Goal: Task Accomplishment & Management: Complete application form

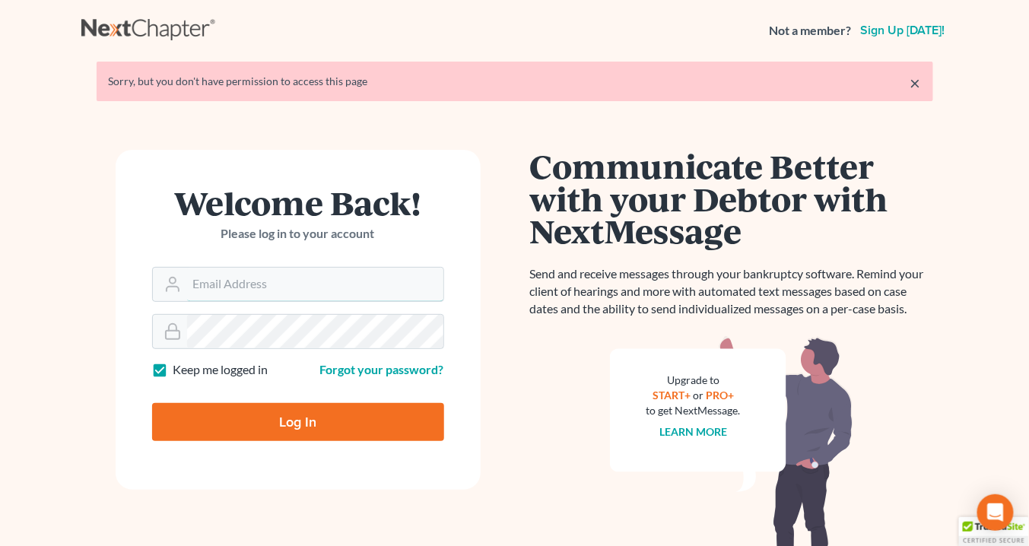
type input "[EMAIL_ADDRESS][DOMAIN_NAME]"
click at [310, 424] on input "Log In" at bounding box center [298, 422] width 292 height 38
type input "Thinking..."
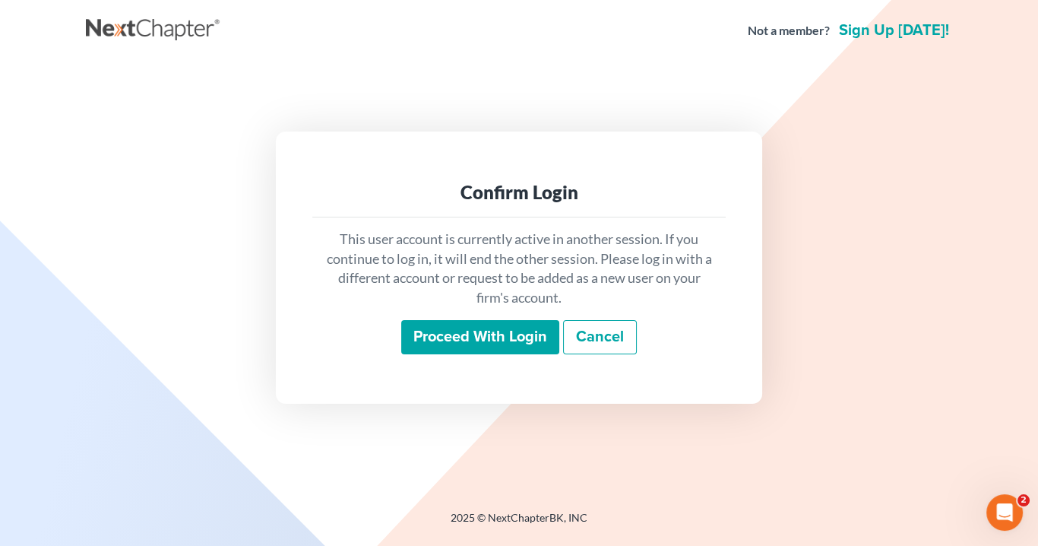
click at [472, 347] on input "Proceed with login" at bounding box center [480, 337] width 158 height 35
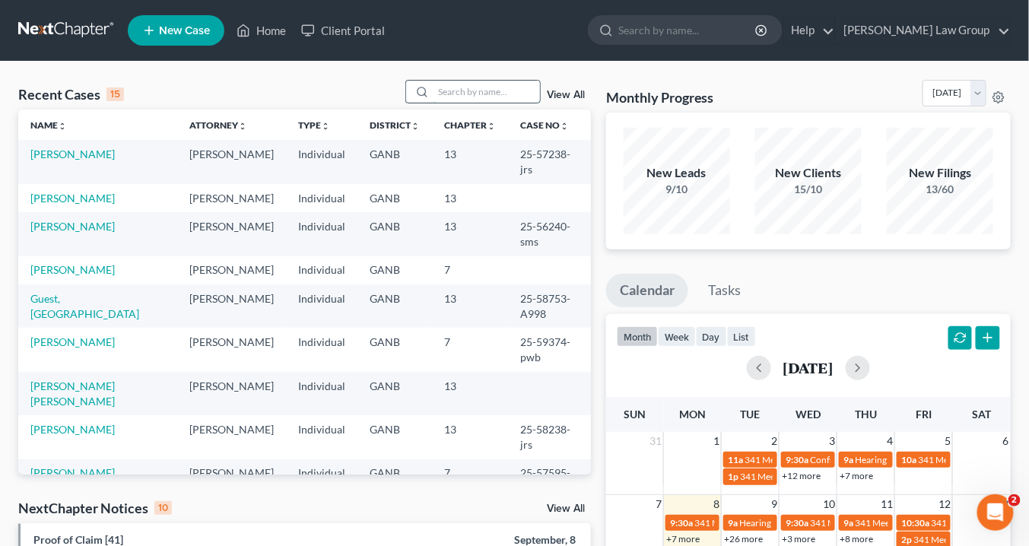
click at [458, 91] on input "search" at bounding box center [486, 92] width 106 height 22
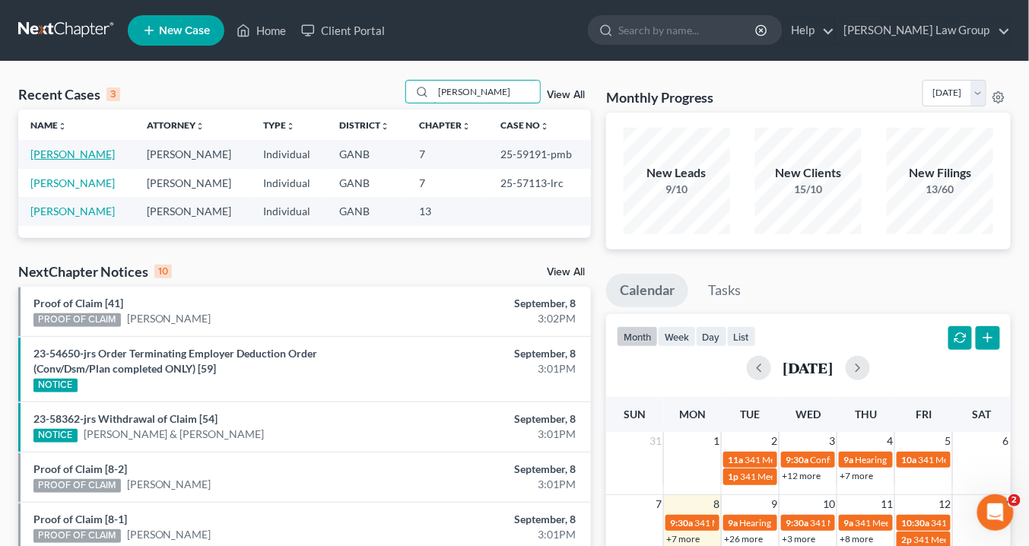
type input "[PERSON_NAME]"
click at [84, 156] on link "[PERSON_NAME]" at bounding box center [72, 153] width 84 height 13
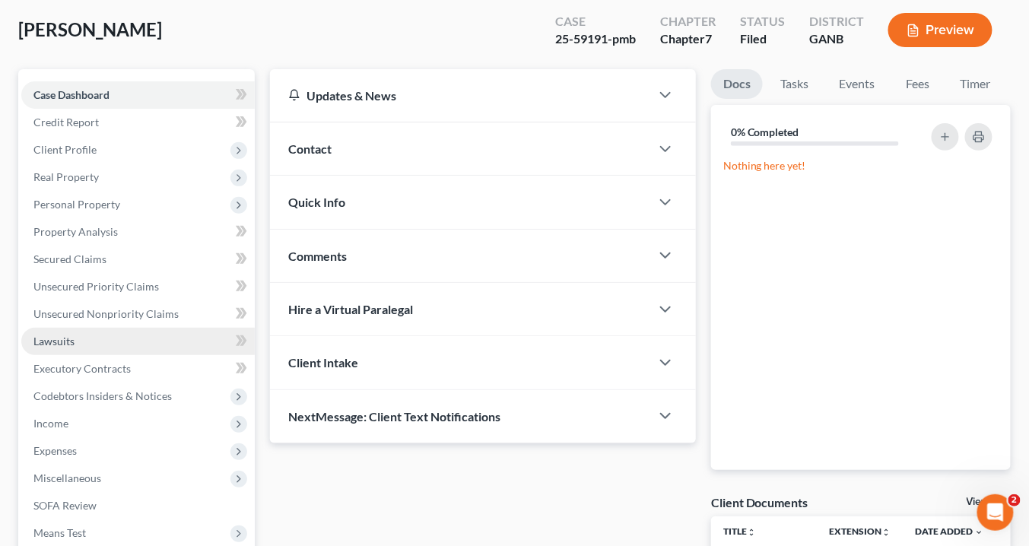
scroll to position [122, 0]
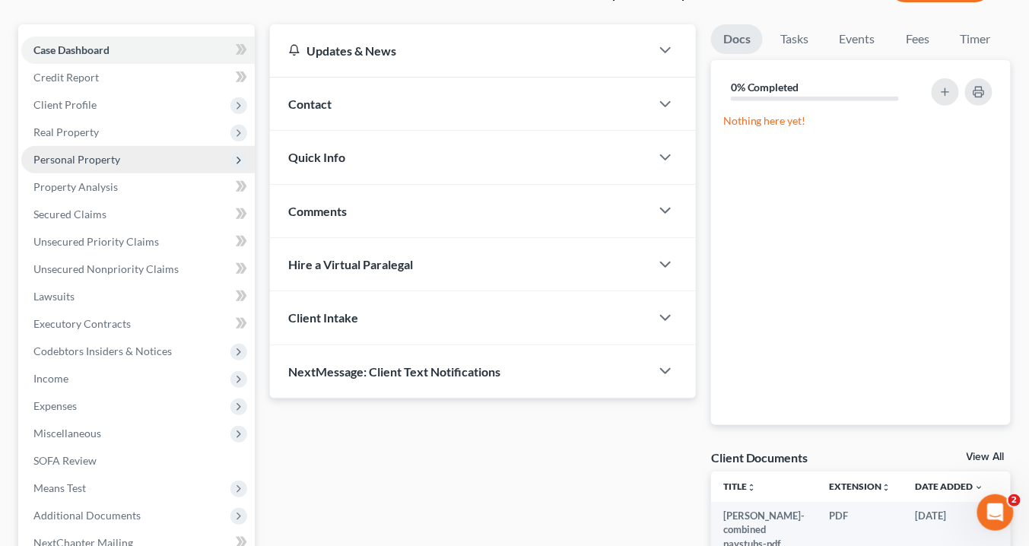
click at [71, 161] on span "Personal Property" at bounding box center [76, 159] width 87 height 13
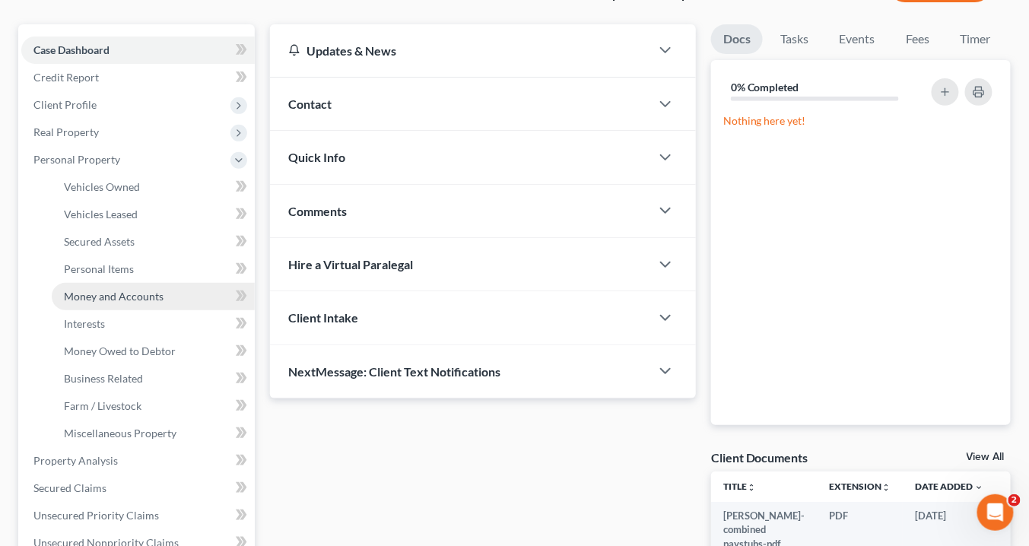
click at [100, 296] on span "Money and Accounts" at bounding box center [114, 296] width 100 height 13
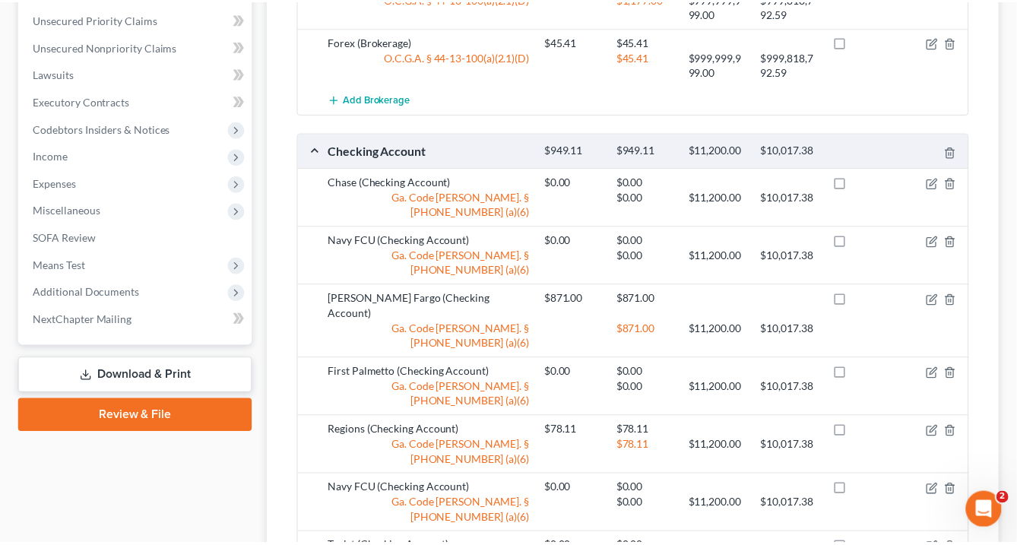
scroll to position [608, 0]
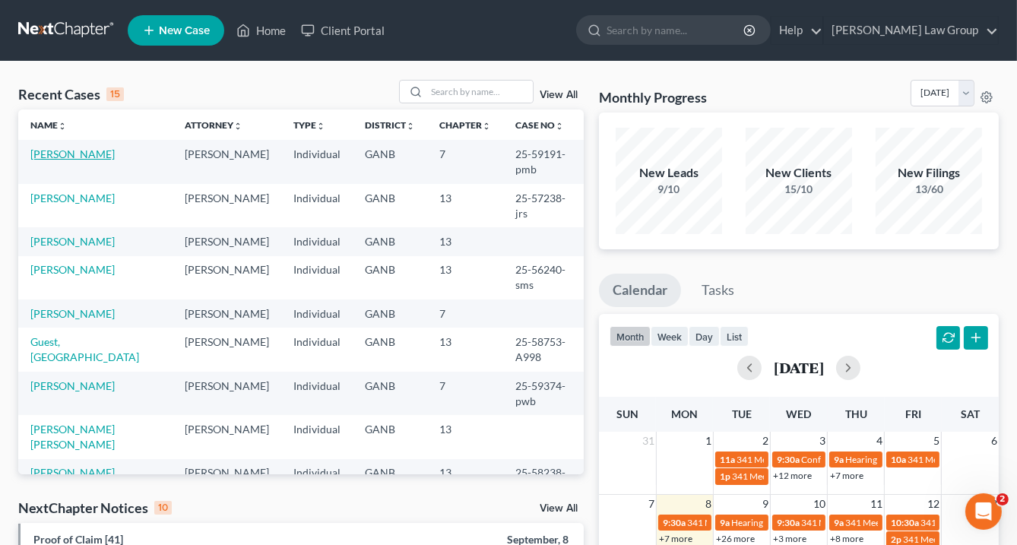
click at [107, 152] on link "[PERSON_NAME]" at bounding box center [72, 153] width 84 height 13
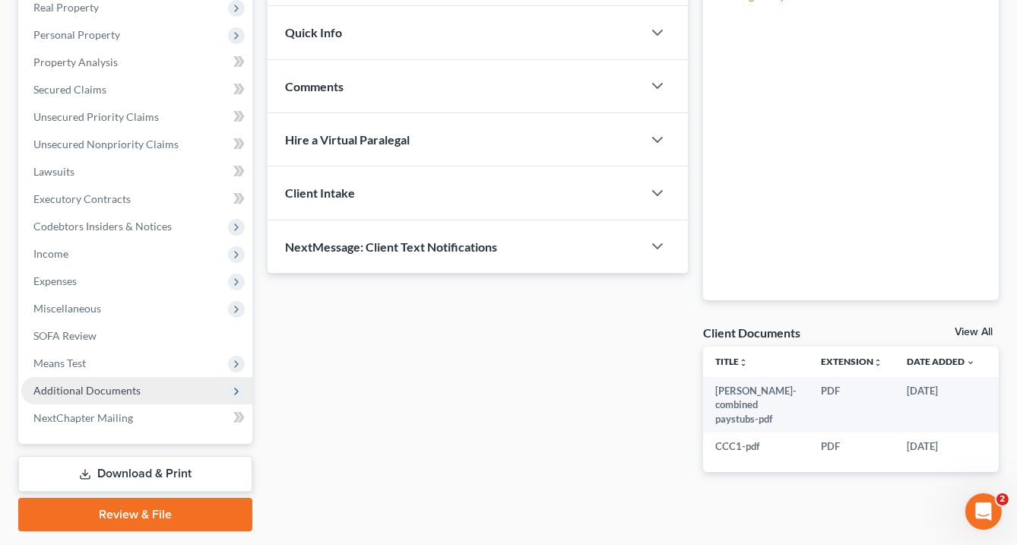
scroll to position [288, 0]
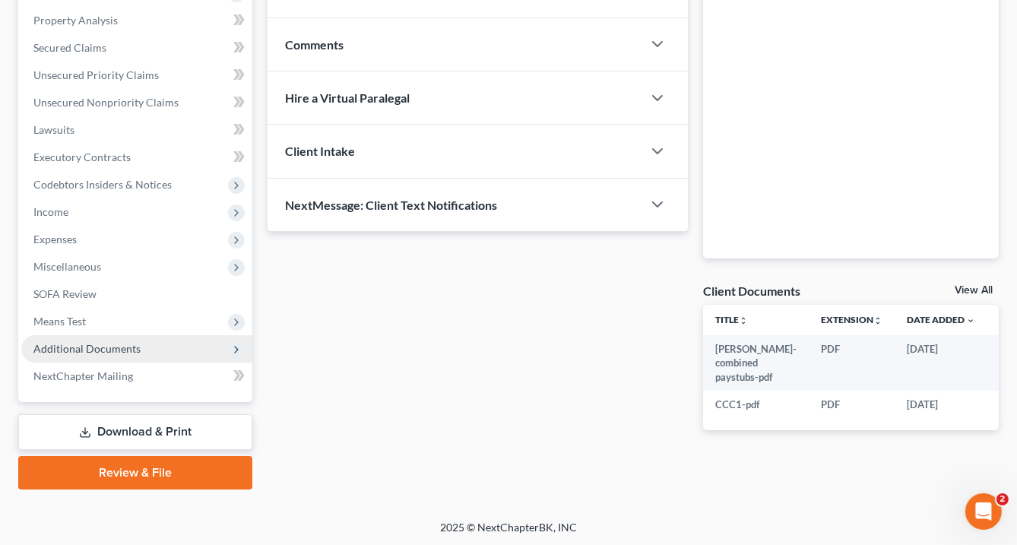
click at [138, 347] on span "Additional Documents" at bounding box center [136, 348] width 231 height 27
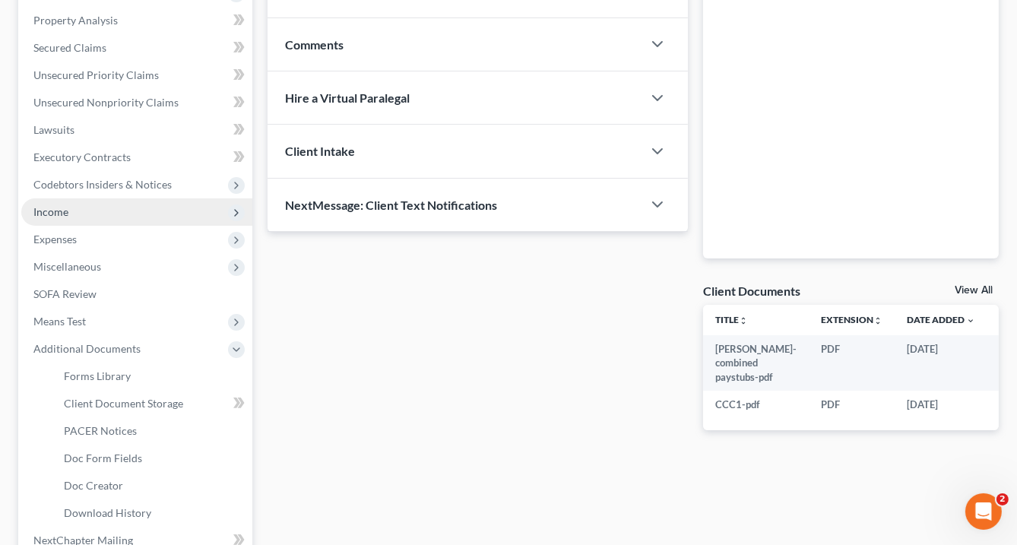
click at [74, 210] on span "Income" at bounding box center [136, 211] width 231 height 27
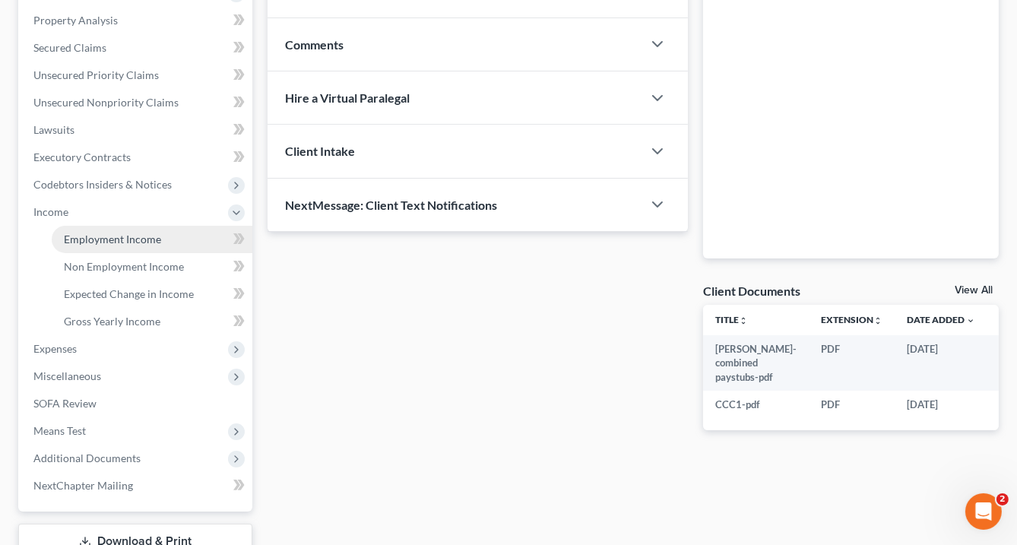
click at [108, 233] on span "Employment Income" at bounding box center [112, 239] width 97 height 13
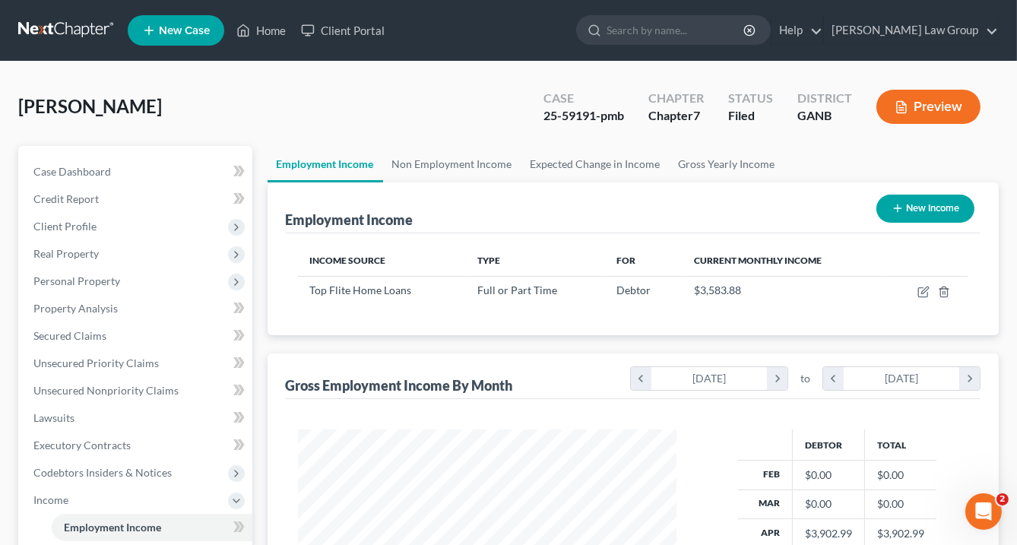
scroll to position [270, 409]
click at [90, 224] on span "Client Profile" at bounding box center [64, 226] width 63 height 13
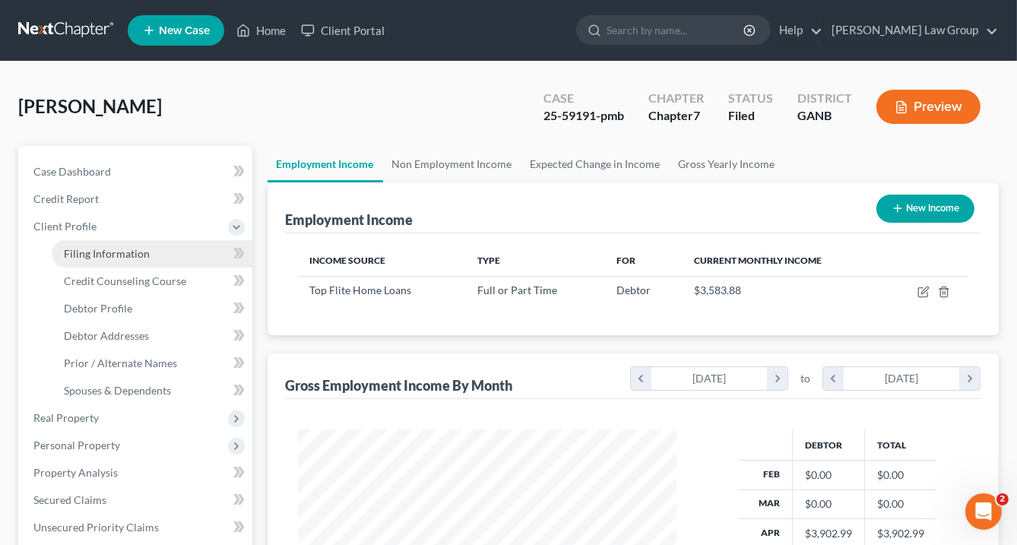
click at [113, 250] on span "Filing Information" at bounding box center [107, 253] width 86 height 13
select select "1"
select select "0"
select select "10"
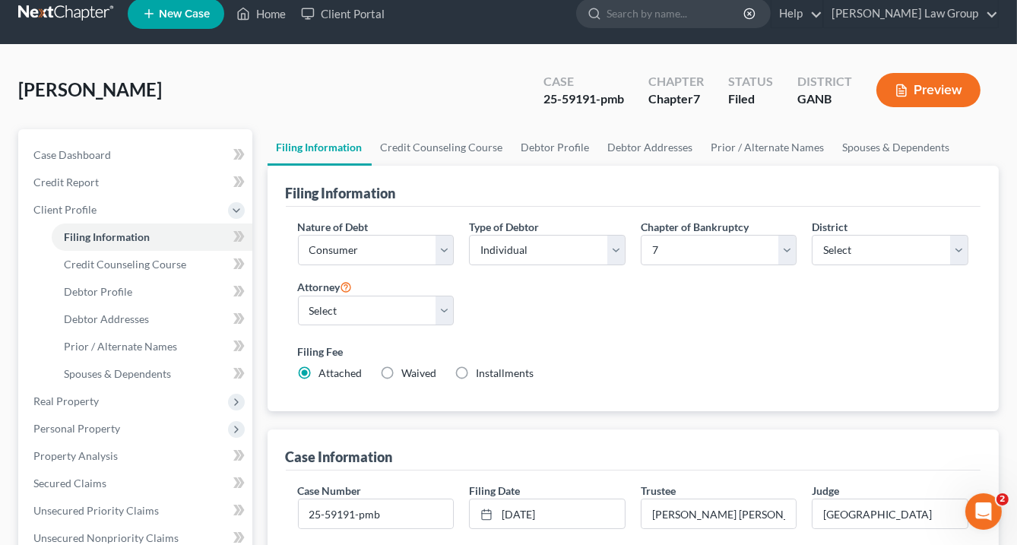
scroll to position [61, 0]
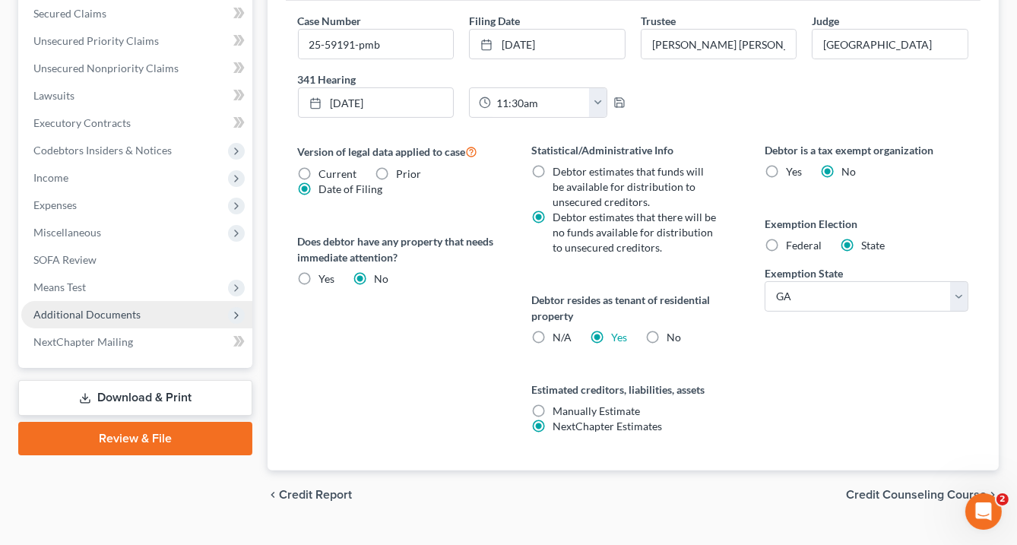
click at [128, 312] on span "Additional Documents" at bounding box center [86, 314] width 107 height 13
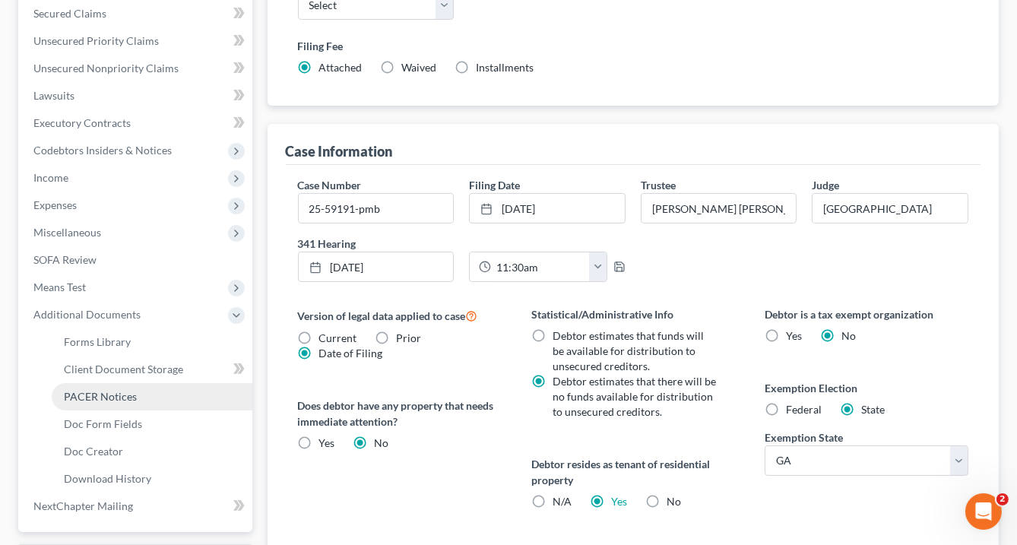
click at [138, 401] on link "PACER Notices" at bounding box center [152, 396] width 201 height 27
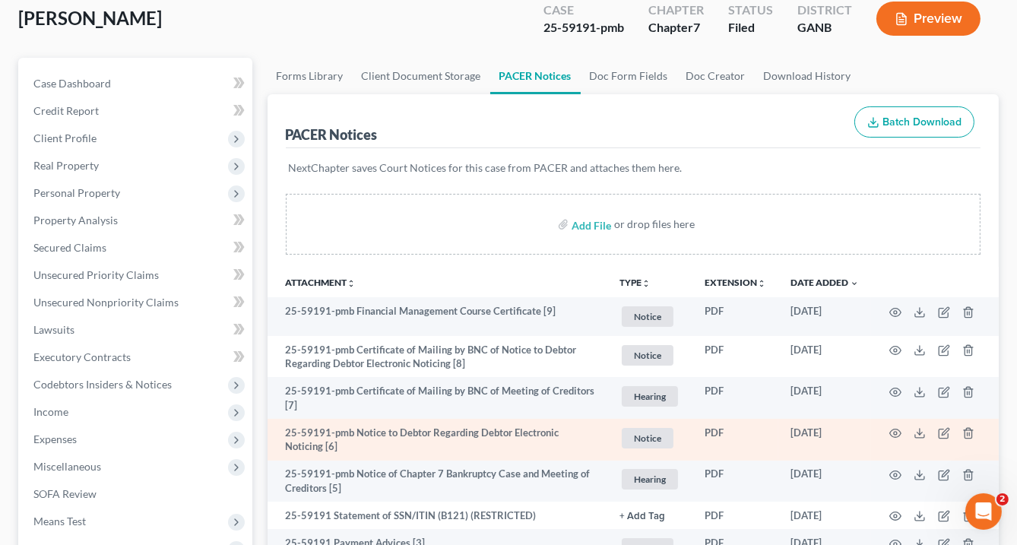
scroll to position [243, 0]
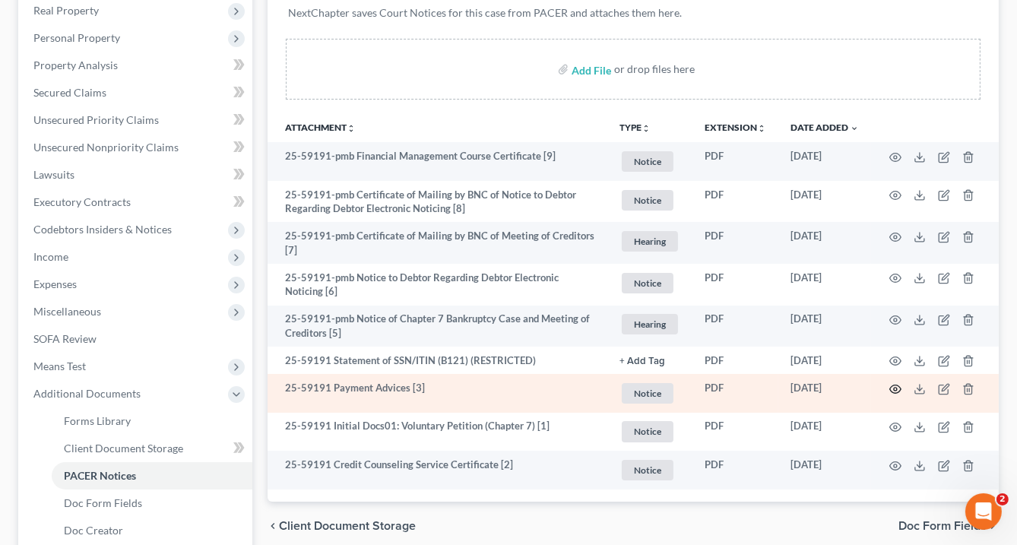
click at [895, 389] on icon "button" at bounding box center [895, 389] width 12 height 12
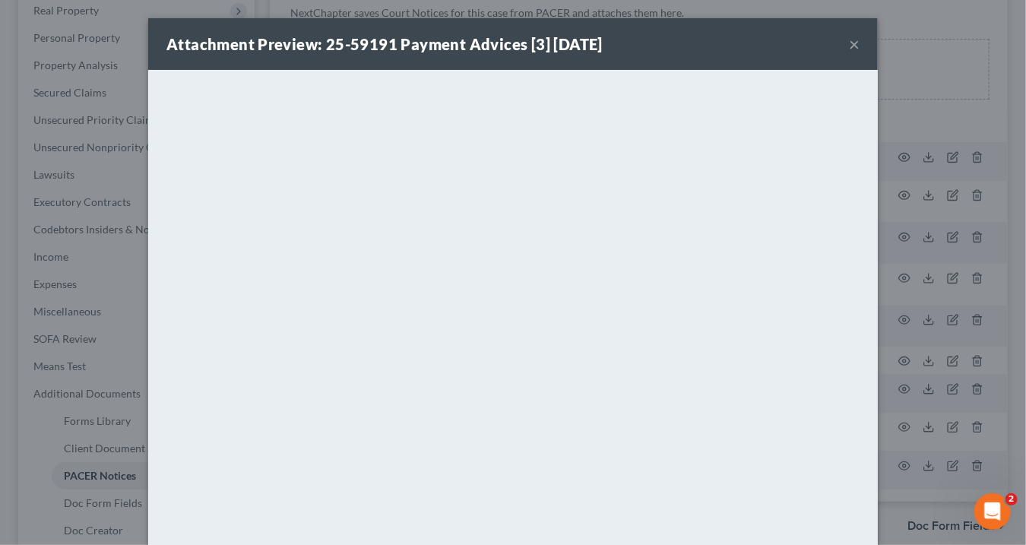
click at [849, 43] on button "×" at bounding box center [854, 44] width 11 height 18
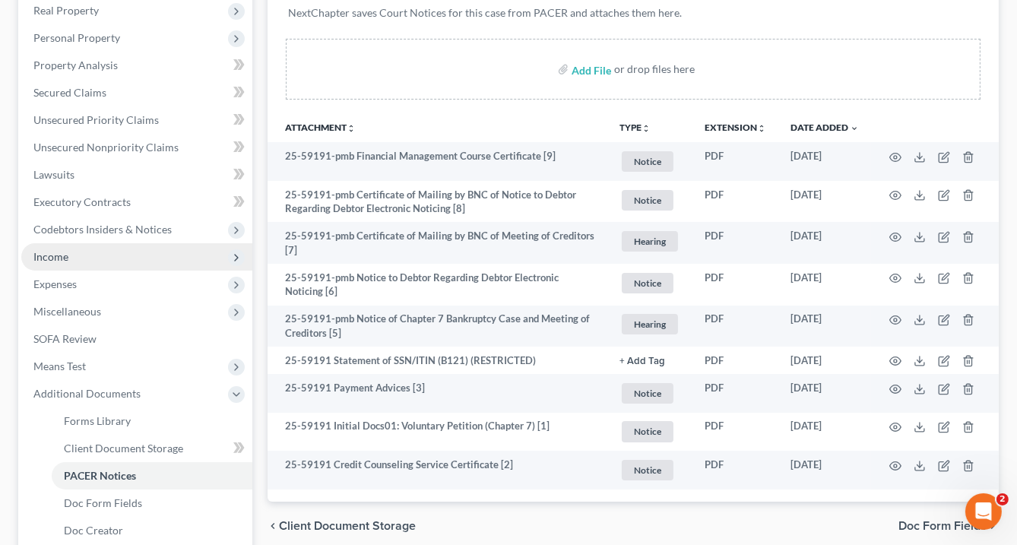
click at [74, 257] on span "Income" at bounding box center [136, 256] width 231 height 27
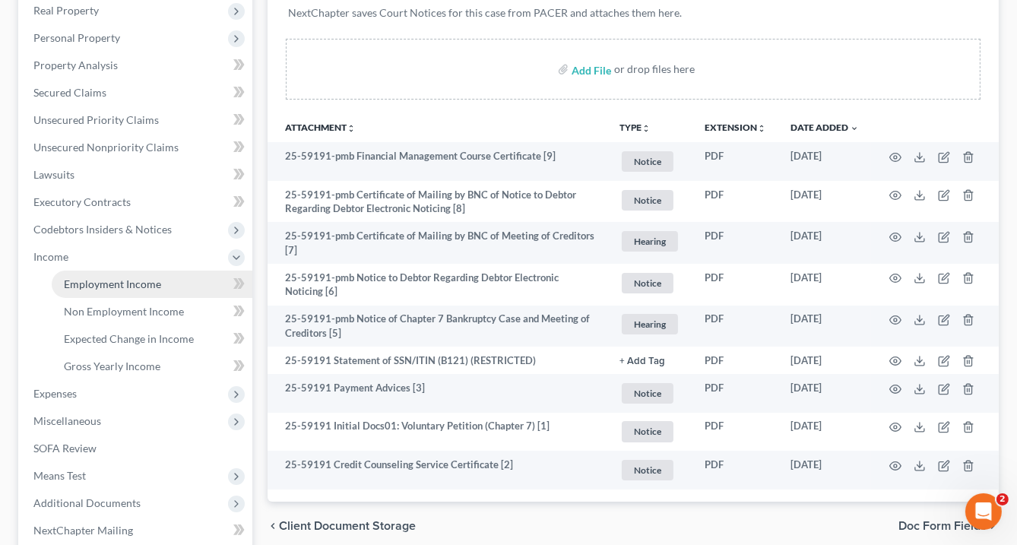
click at [104, 284] on span "Employment Income" at bounding box center [112, 283] width 97 height 13
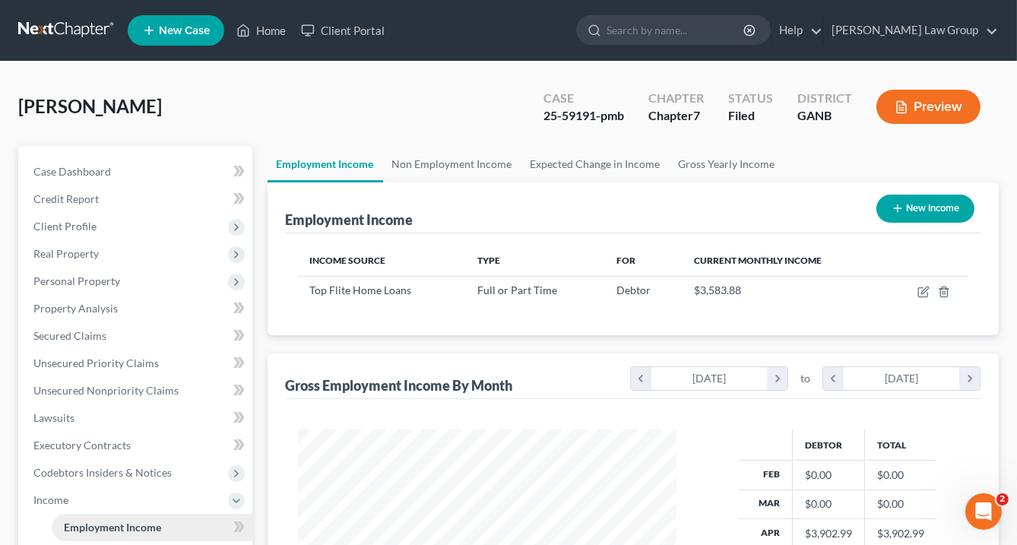
scroll to position [270, 409]
click at [430, 158] on link "Non Employment Income" at bounding box center [452, 164] width 138 height 36
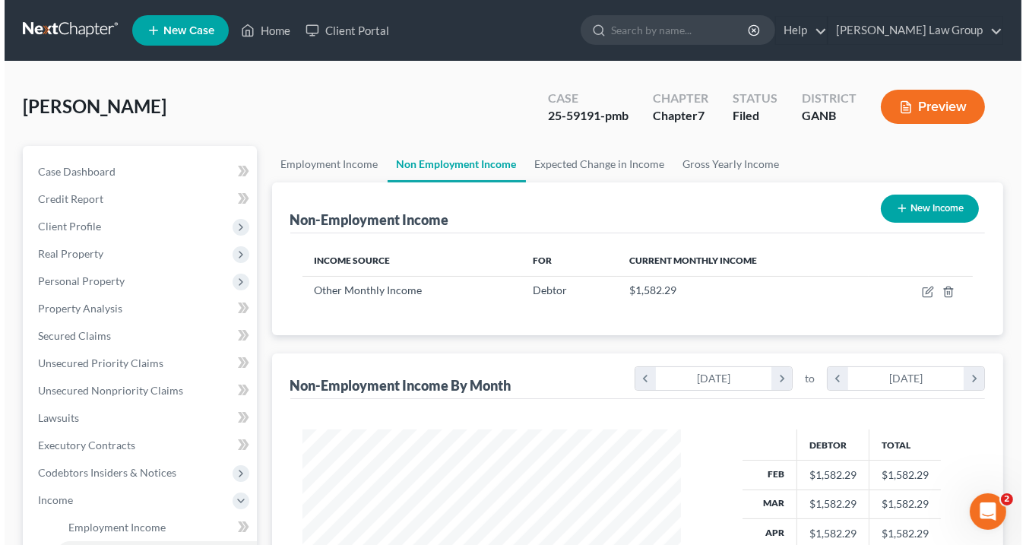
scroll to position [270, 409]
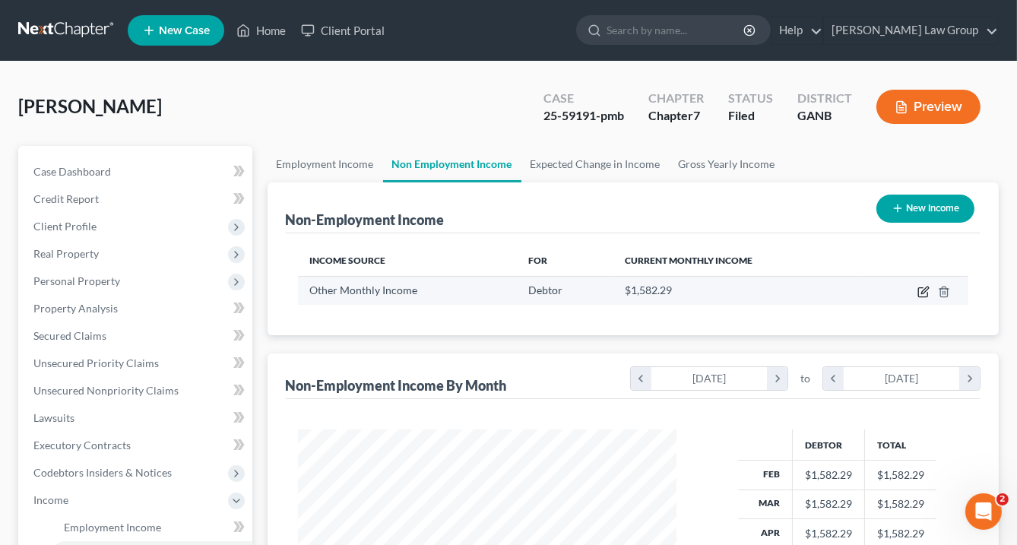
click at [924, 287] on icon "button" at bounding box center [924, 290] width 7 height 7
select select "13"
select select "0"
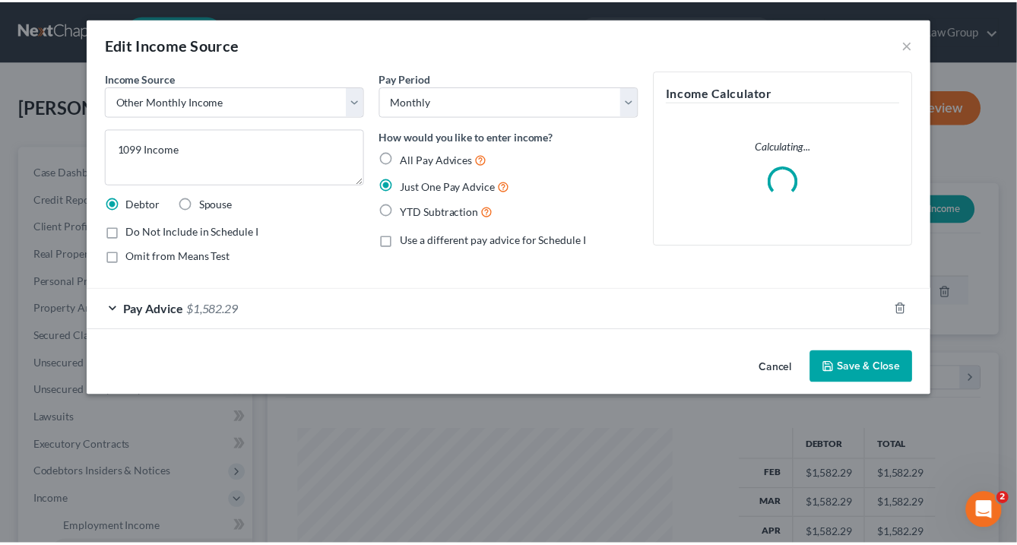
scroll to position [270, 413]
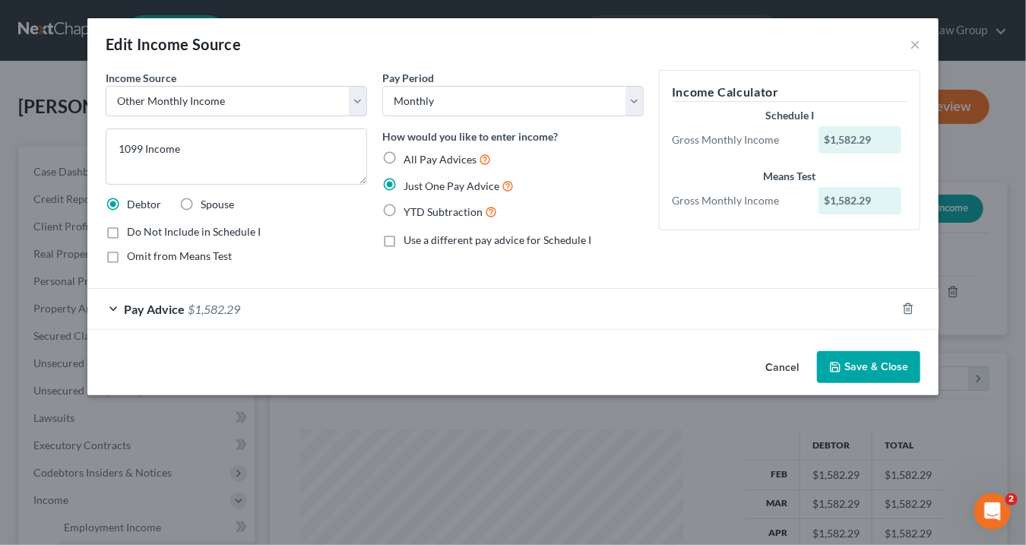
click at [884, 371] on button "Save & Close" at bounding box center [868, 367] width 103 height 32
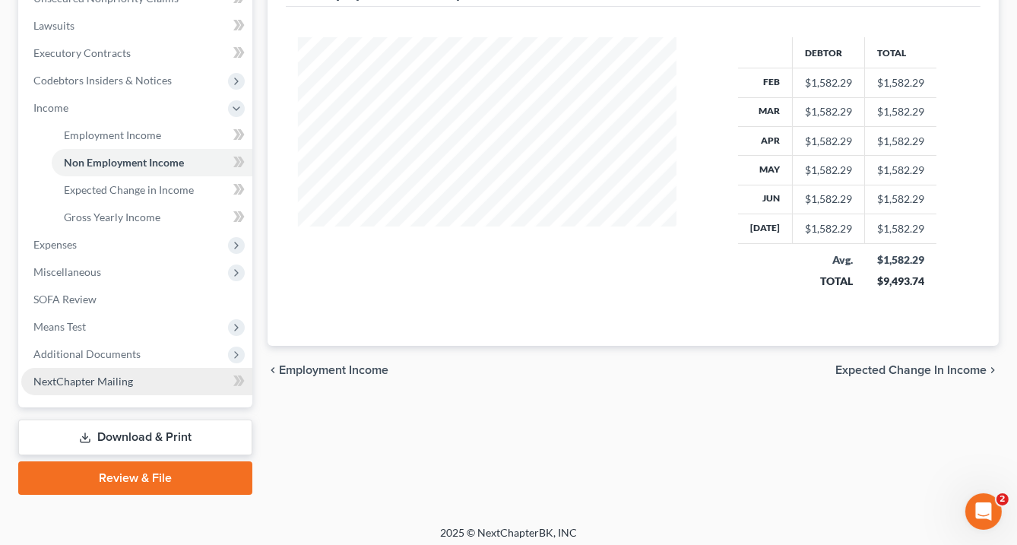
scroll to position [398, 0]
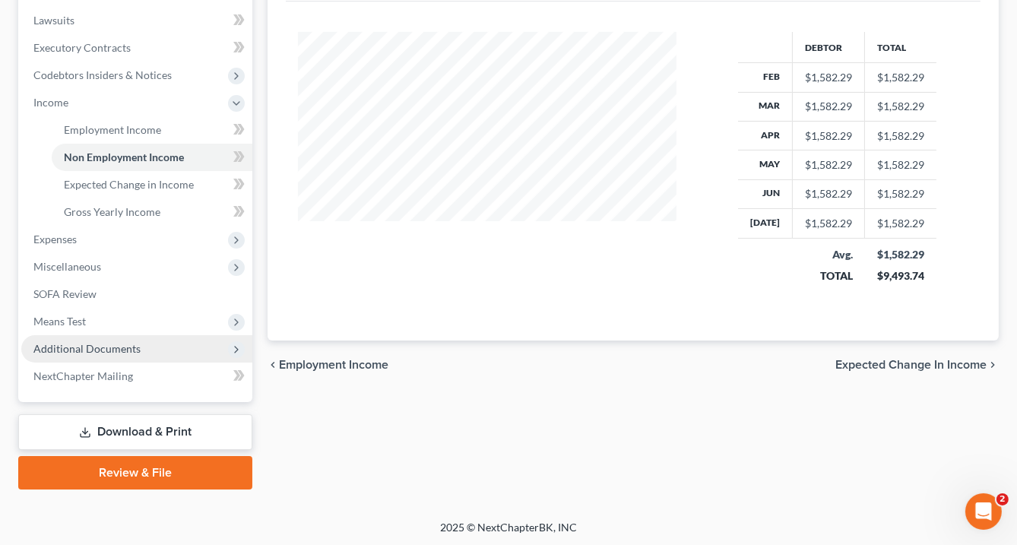
click at [98, 344] on span "Additional Documents" at bounding box center [86, 348] width 107 height 13
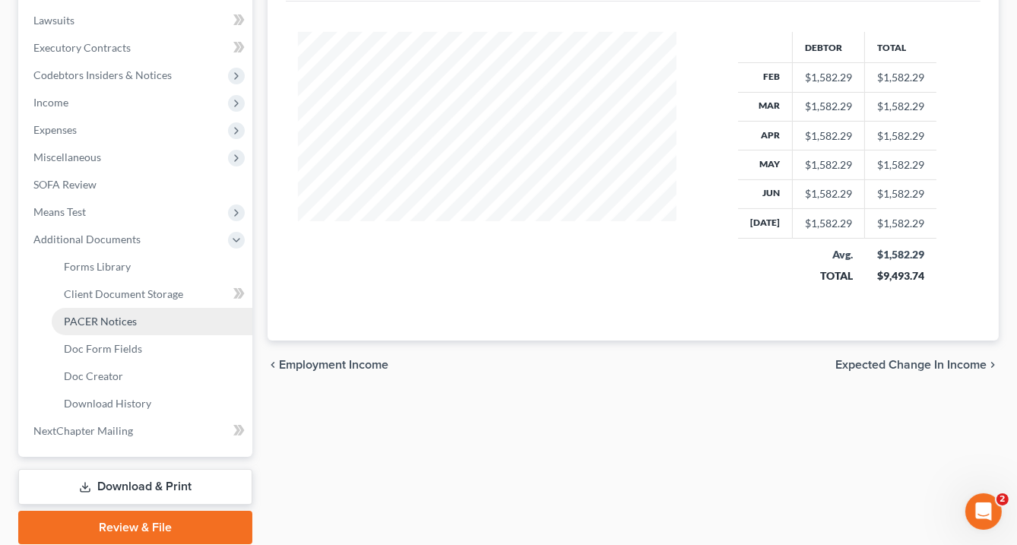
click at [120, 319] on span "PACER Notices" at bounding box center [100, 321] width 73 height 13
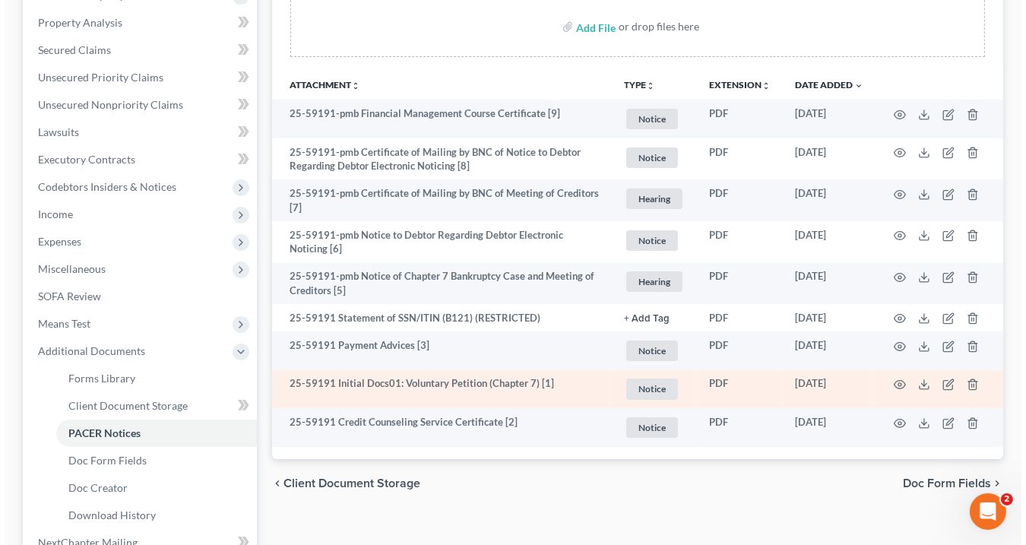
scroll to position [365, 0]
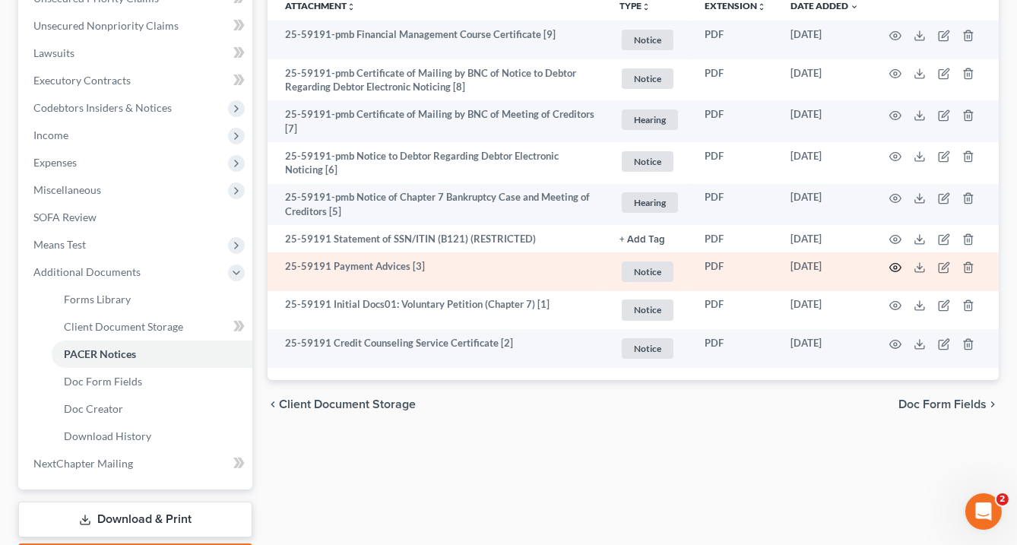
click at [897, 262] on icon "button" at bounding box center [895, 268] width 12 height 12
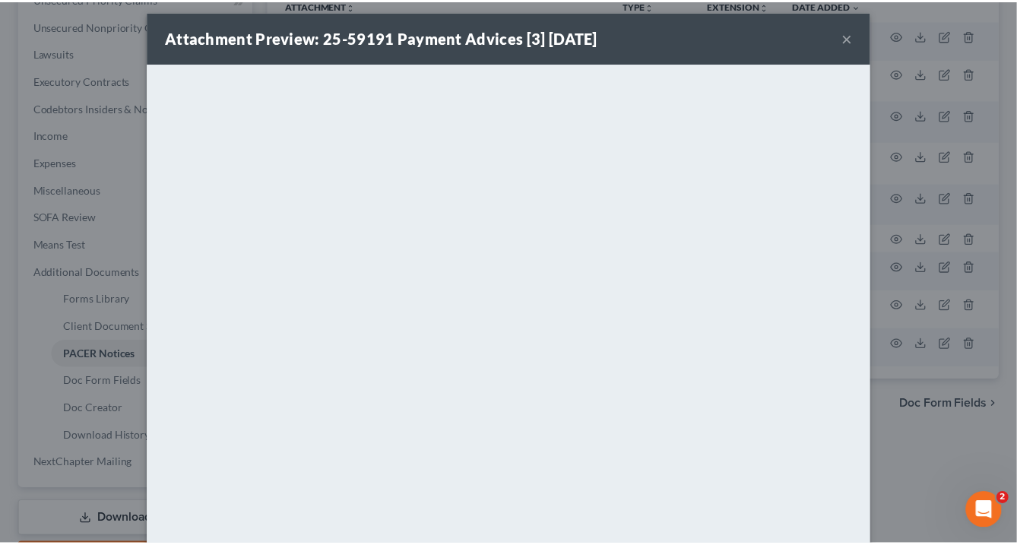
scroll to position [0, 0]
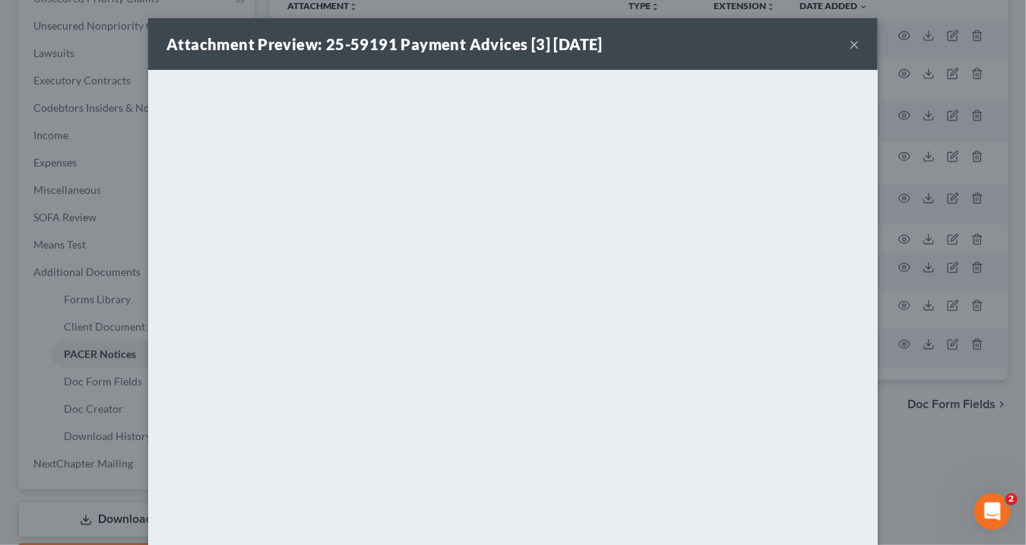
click at [849, 43] on button "×" at bounding box center [854, 44] width 11 height 18
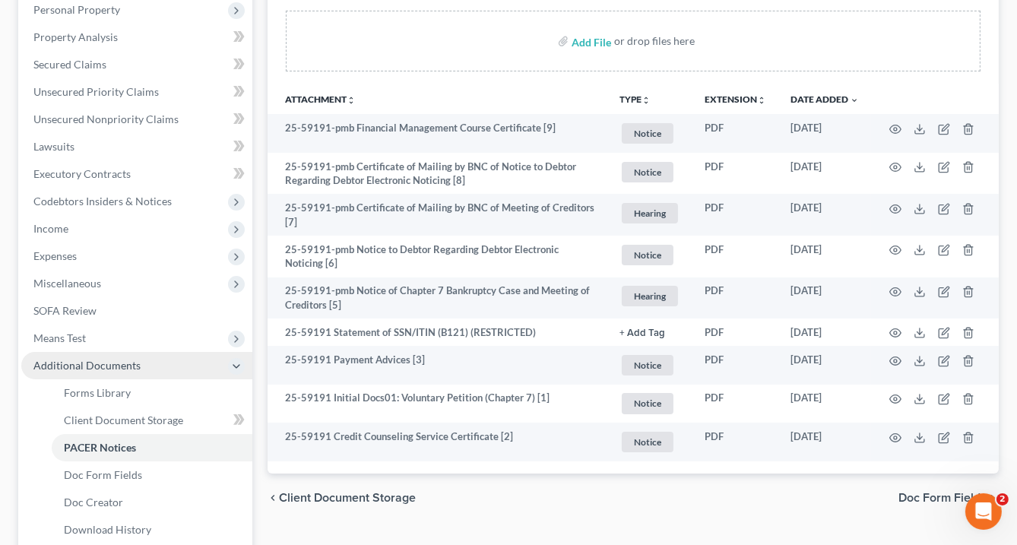
scroll to position [365, 0]
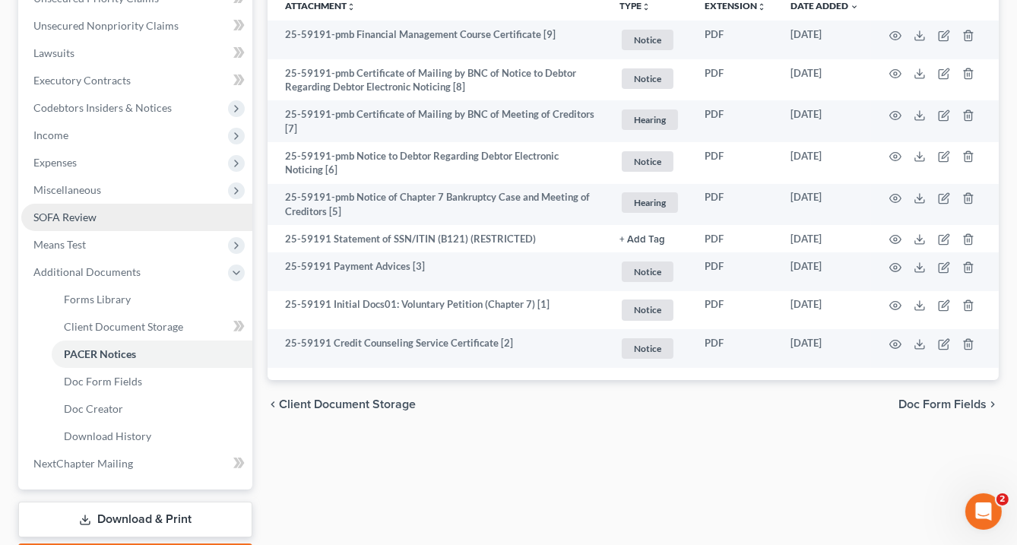
click at [74, 217] on span "SOFA Review" at bounding box center [64, 217] width 63 height 13
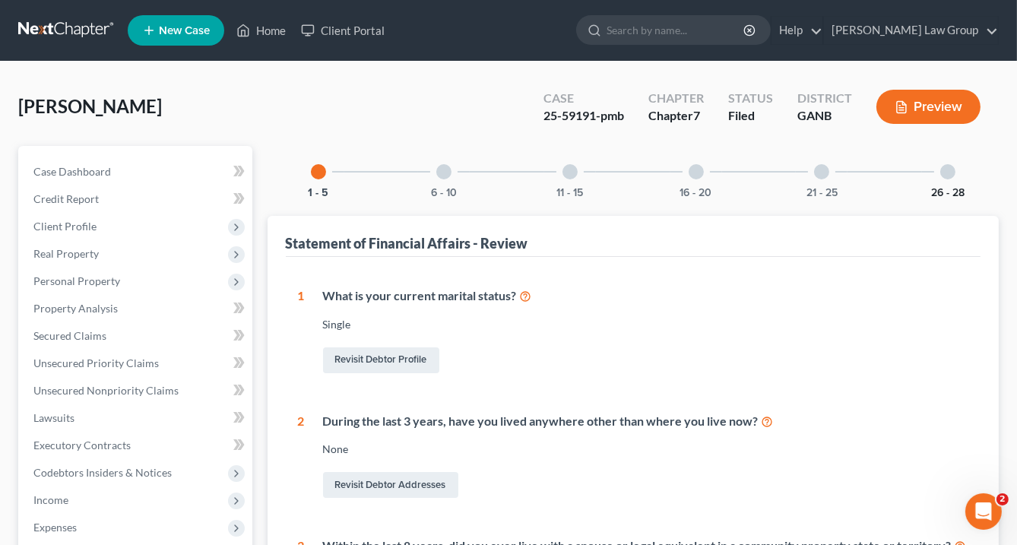
click at [938, 192] on button "26 - 28" at bounding box center [947, 193] width 33 height 11
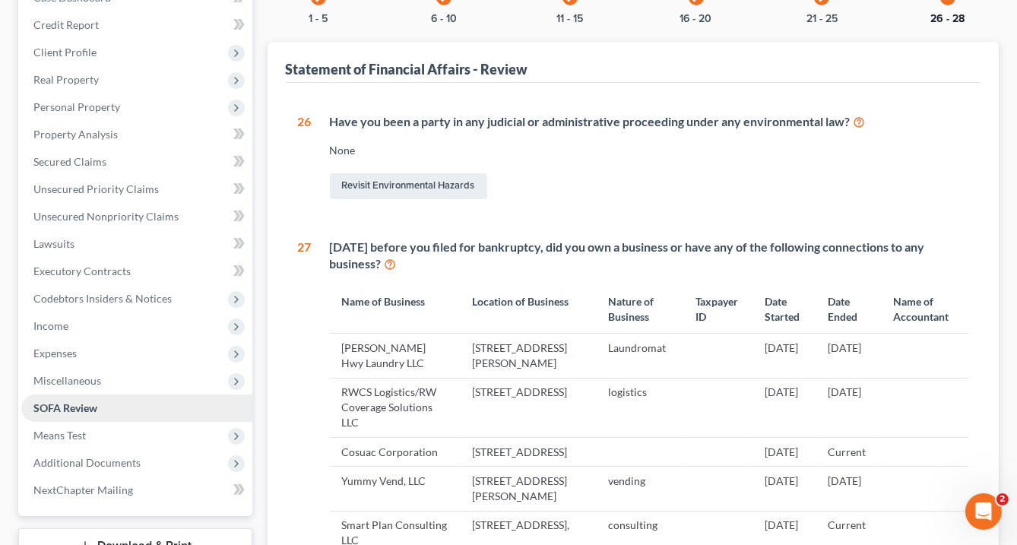
scroll to position [243, 0]
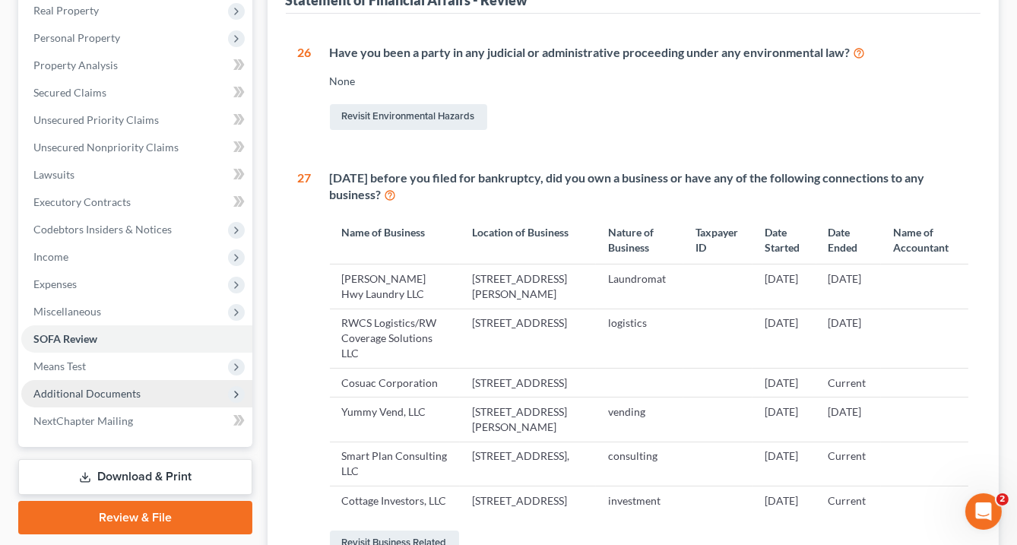
click at [118, 394] on span "Additional Documents" at bounding box center [86, 393] width 107 height 13
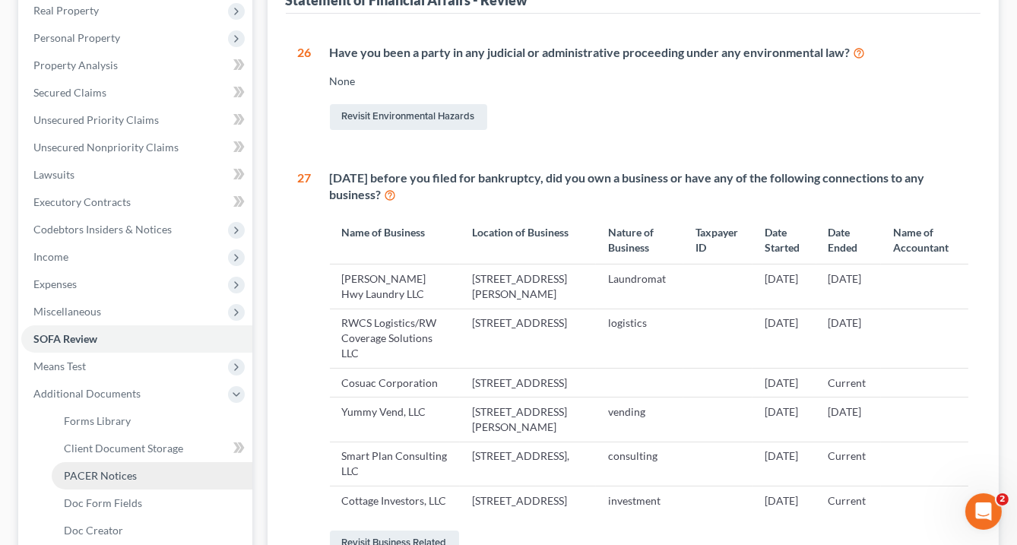
click at [128, 471] on span "PACER Notices" at bounding box center [100, 475] width 73 height 13
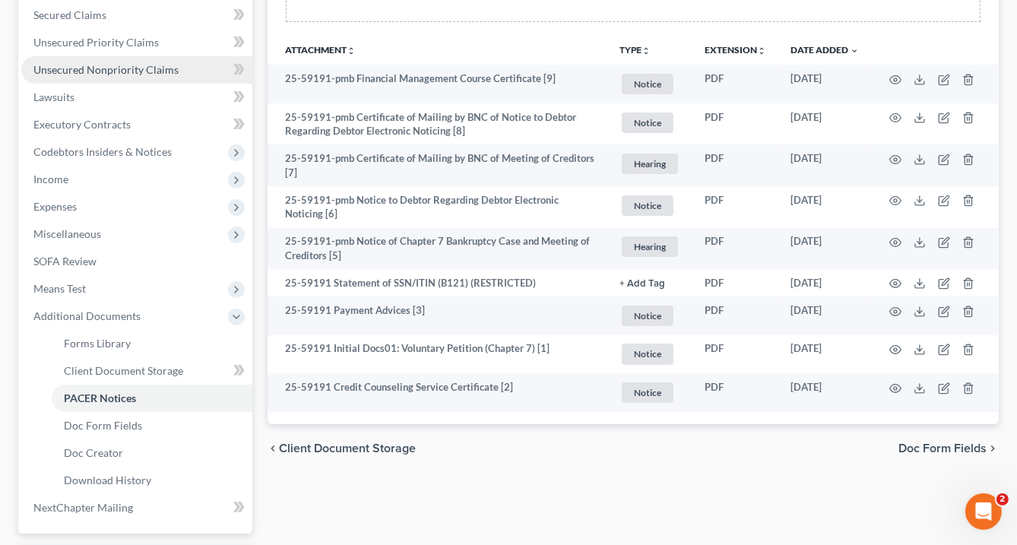
scroll to position [365, 0]
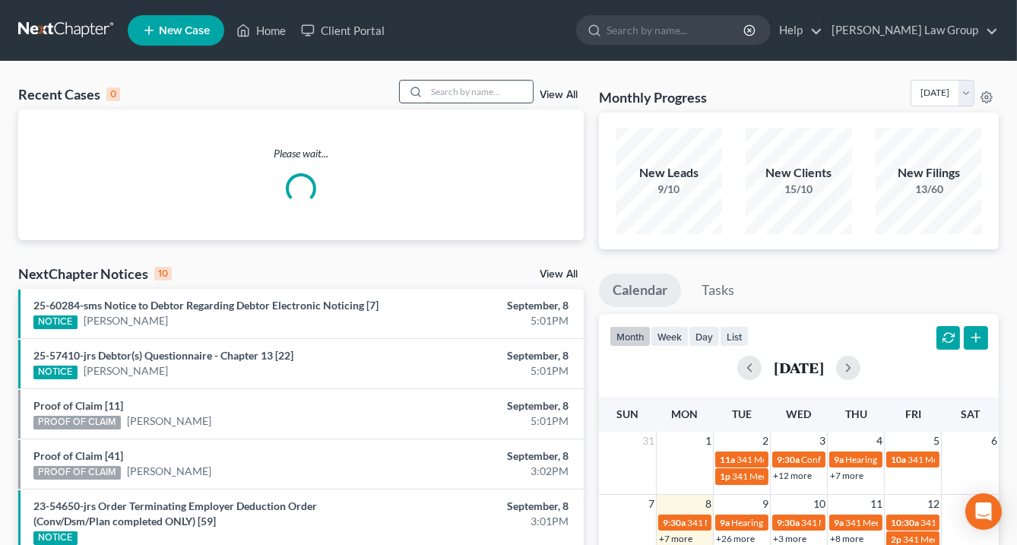
click at [439, 88] on input "search" at bounding box center [479, 92] width 106 height 22
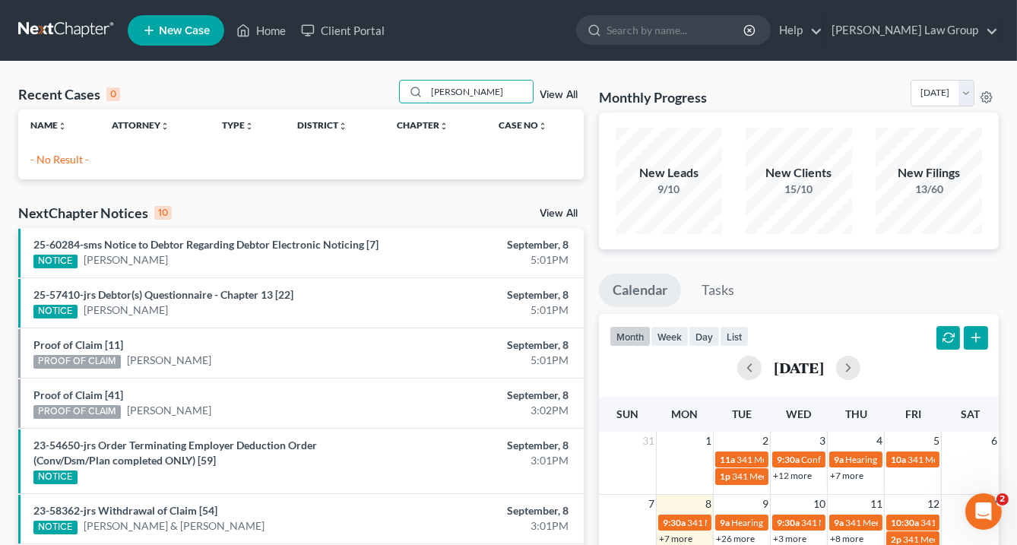
type input "lessard"
click at [564, 95] on link "View All" at bounding box center [559, 95] width 38 height 11
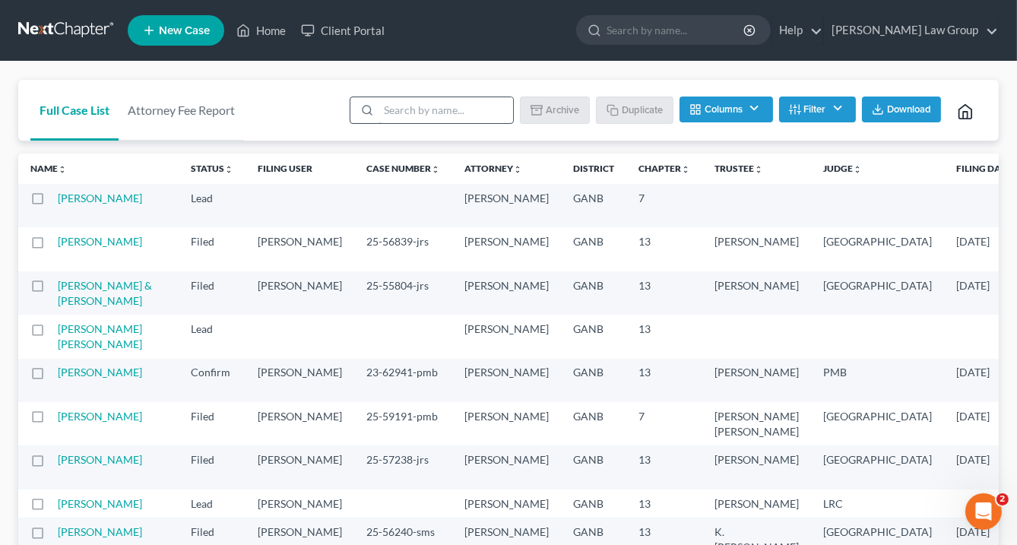
click at [423, 115] on input "search" at bounding box center [446, 110] width 135 height 26
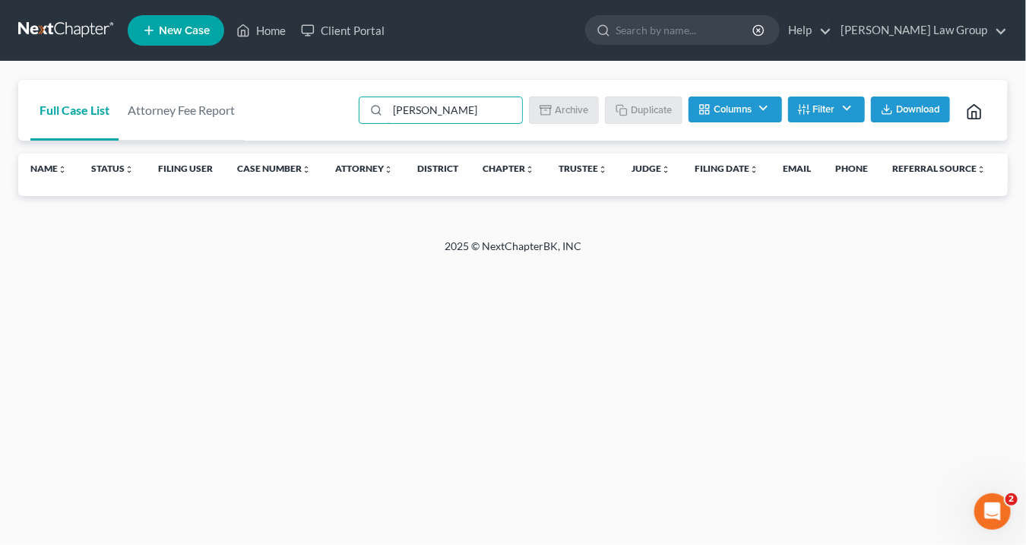
type input "lessard"
drag, startPoint x: 372, startPoint y: 112, endPoint x: 636, endPoint y: 97, distance: 264.9
click at [372, 112] on div at bounding box center [374, 110] width 28 height 26
click at [835, 108] on button "Filter" at bounding box center [826, 110] width 77 height 26
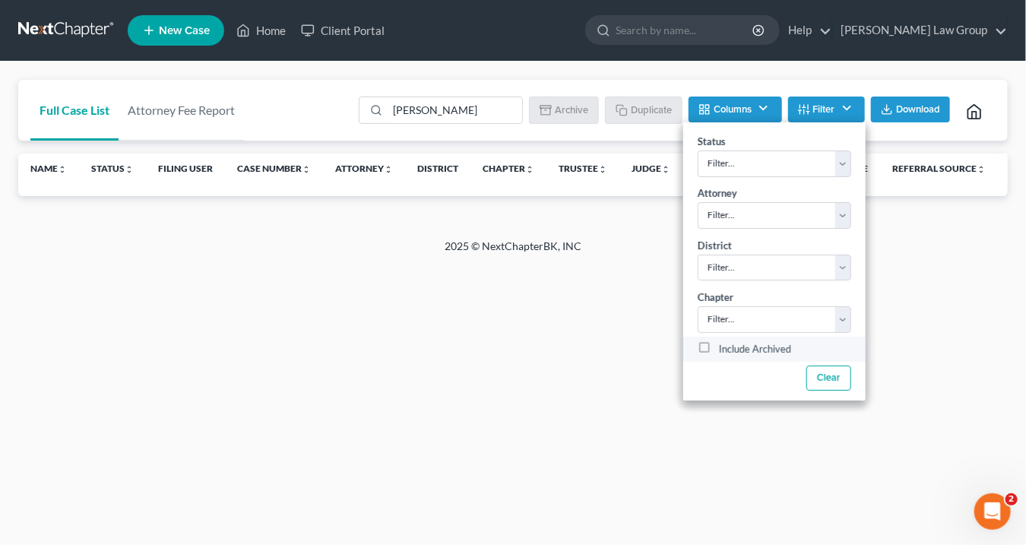
click at [719, 344] on label "Include Archived" at bounding box center [755, 350] width 72 height 18
click at [725, 344] on input "Include Archived" at bounding box center [730, 346] width 10 height 10
checkbox input "true"
click at [436, 103] on input "lessard" at bounding box center [455, 110] width 135 height 26
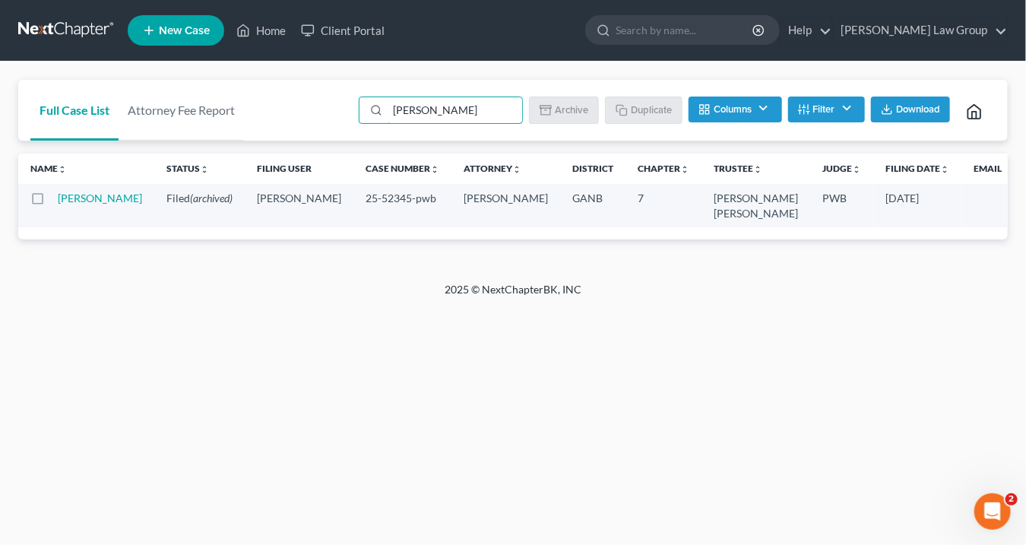
click at [90, 207] on td "Lessard, Jamie" at bounding box center [106, 205] width 97 height 43
click at [75, 204] on td "Lessard, Jamie" at bounding box center [106, 205] width 97 height 43
click at [82, 204] on link "Lessard, Jamie" at bounding box center [100, 198] width 84 height 13
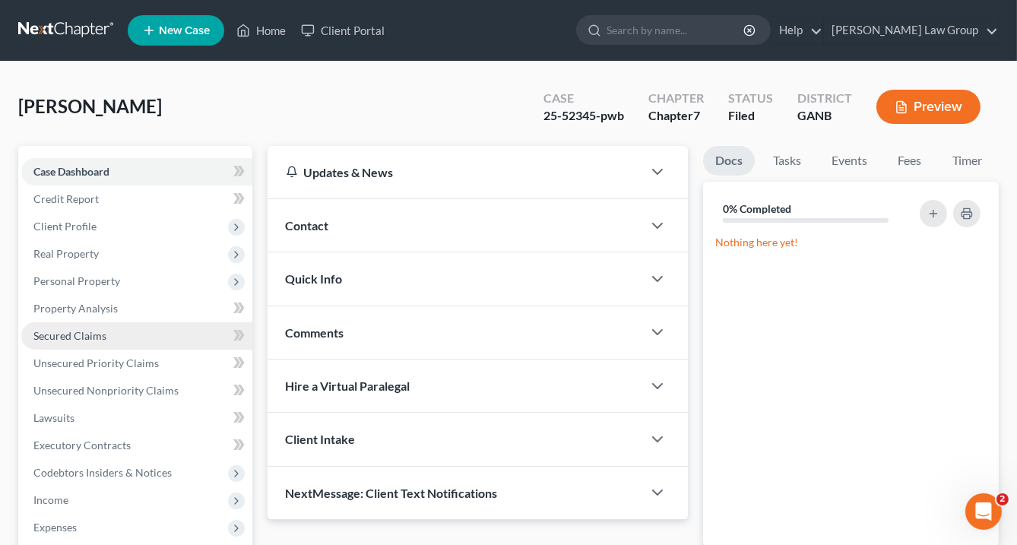
click at [70, 338] on span "Secured Claims" at bounding box center [69, 335] width 73 height 13
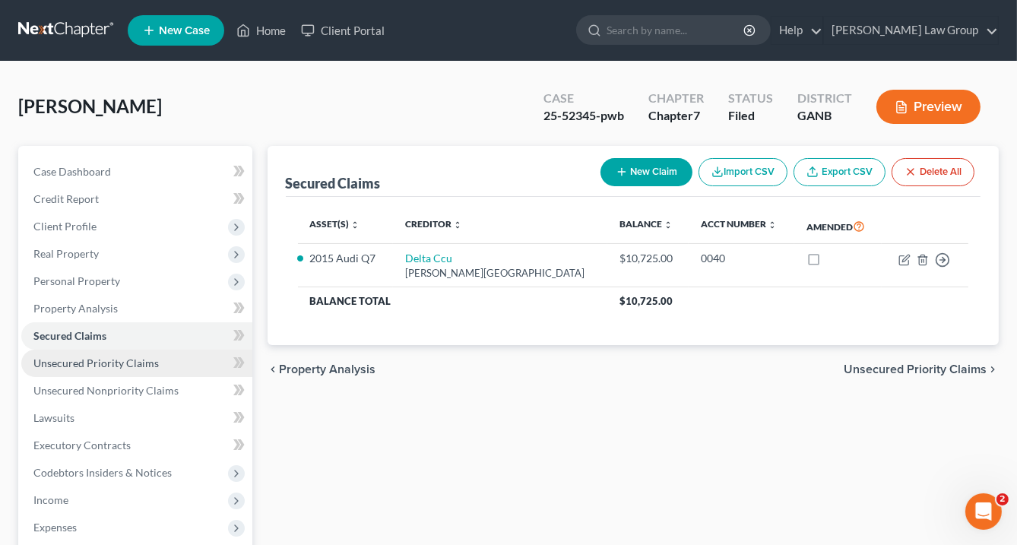
click at [89, 360] on span "Unsecured Priority Claims" at bounding box center [95, 363] width 125 height 13
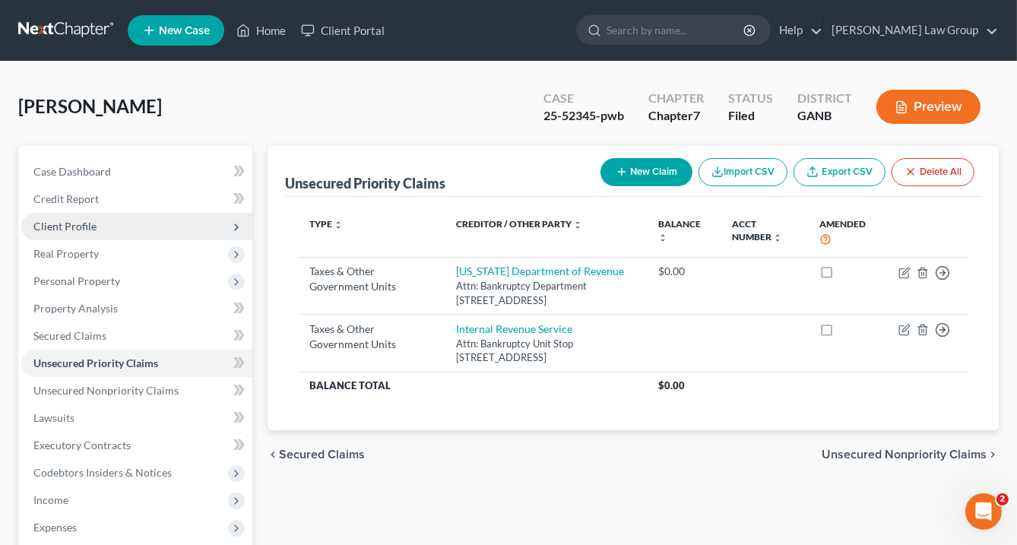
click at [90, 225] on span "Client Profile" at bounding box center [64, 226] width 63 height 13
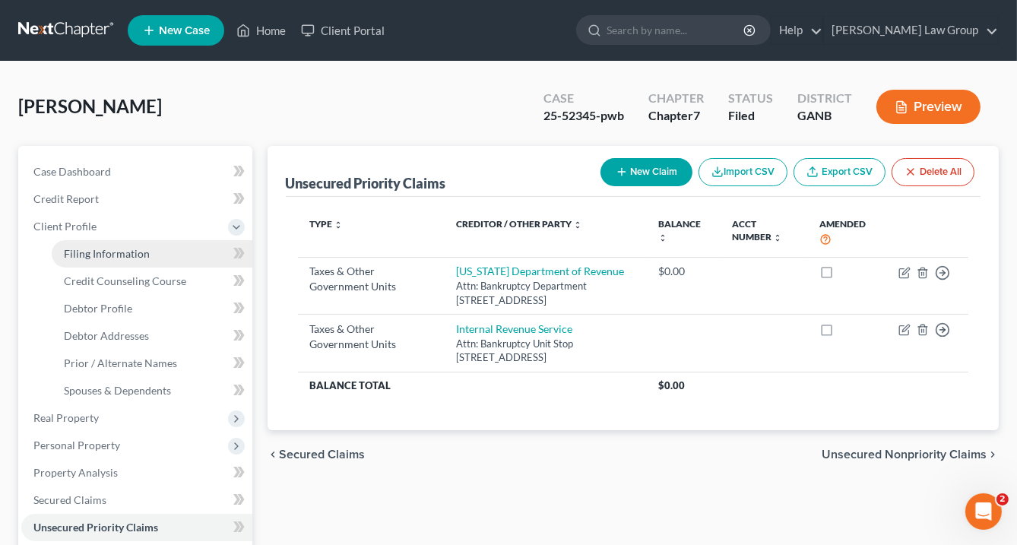
click at [93, 249] on span "Filing Information" at bounding box center [107, 253] width 86 height 13
select select "1"
select select "0"
select select "19"
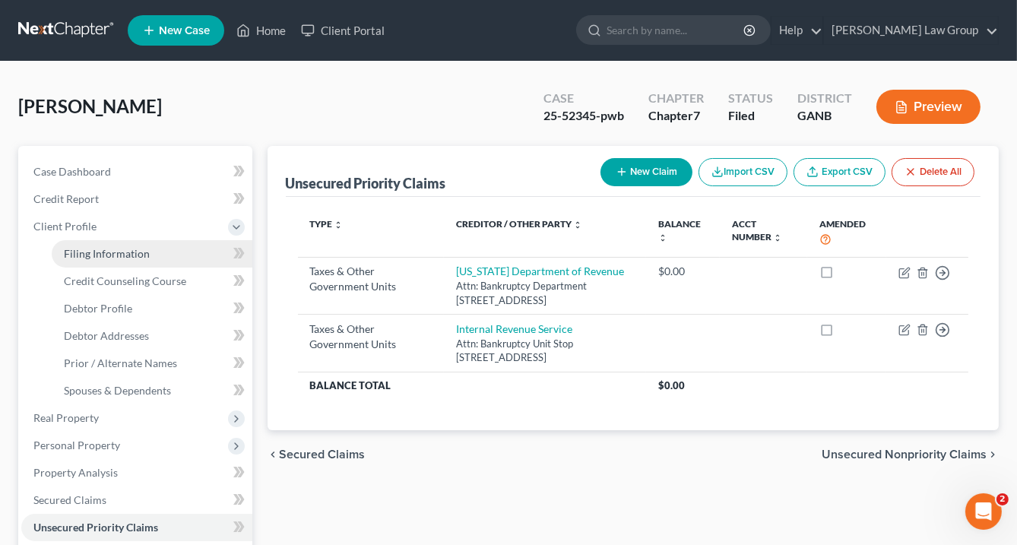
select select "0"
select select "10"
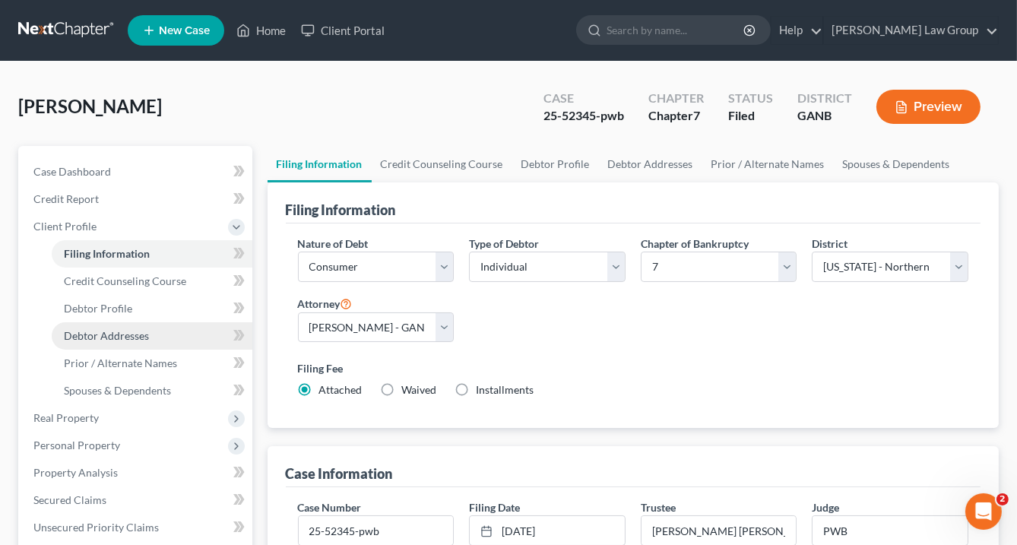
click at [135, 331] on span "Debtor Addresses" at bounding box center [106, 335] width 85 height 13
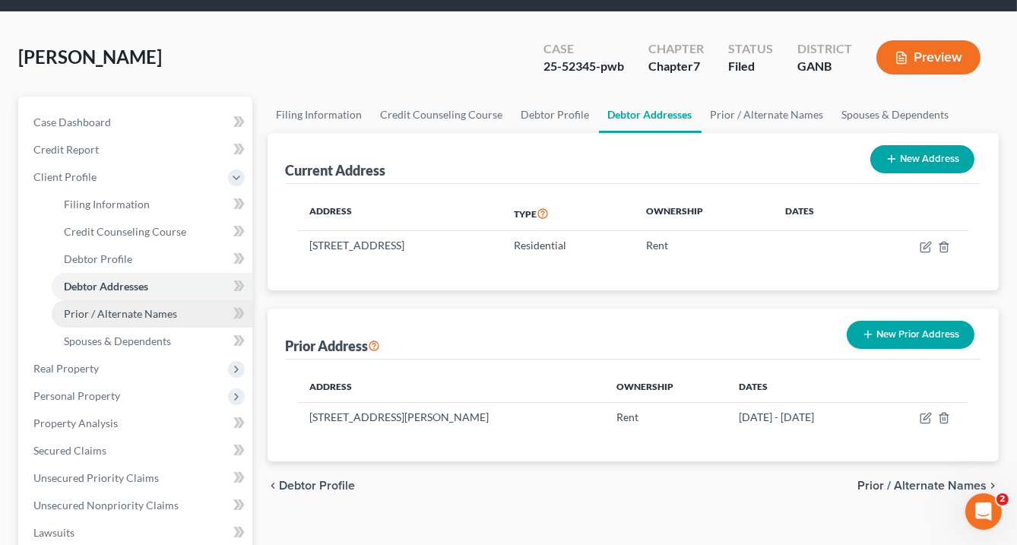
scroll to position [61, 0]
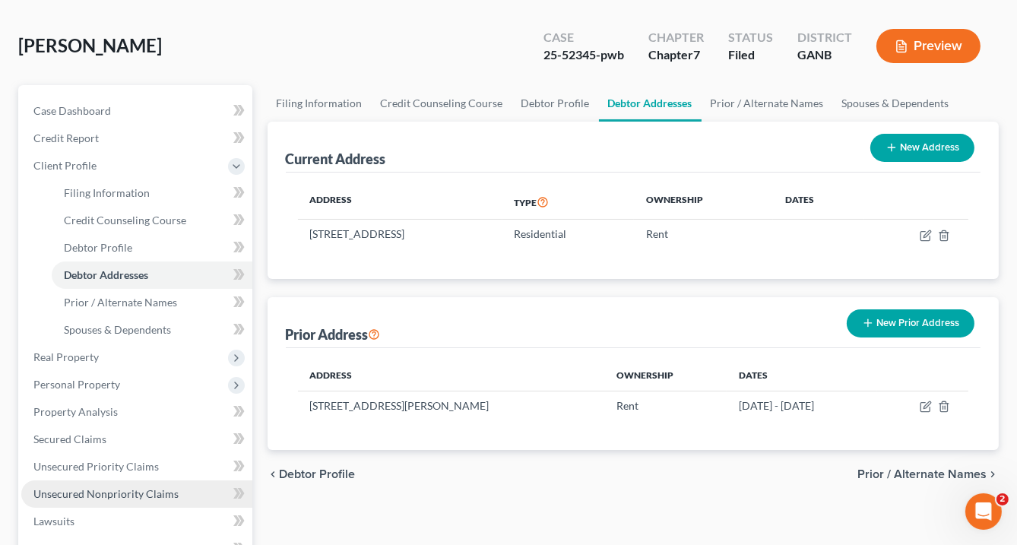
click at [92, 496] on span "Unsecured Nonpriority Claims" at bounding box center [105, 493] width 145 height 13
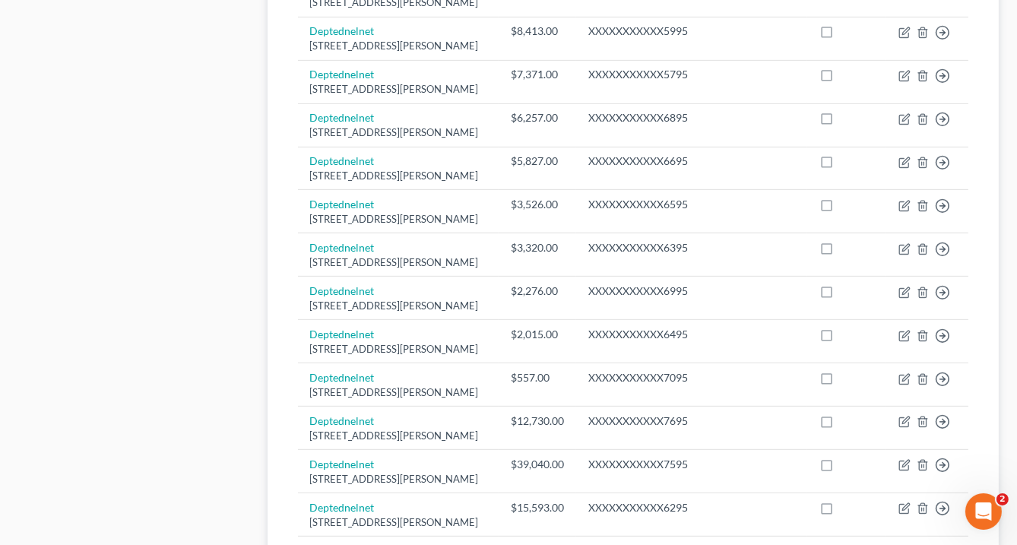
scroll to position [1203, 0]
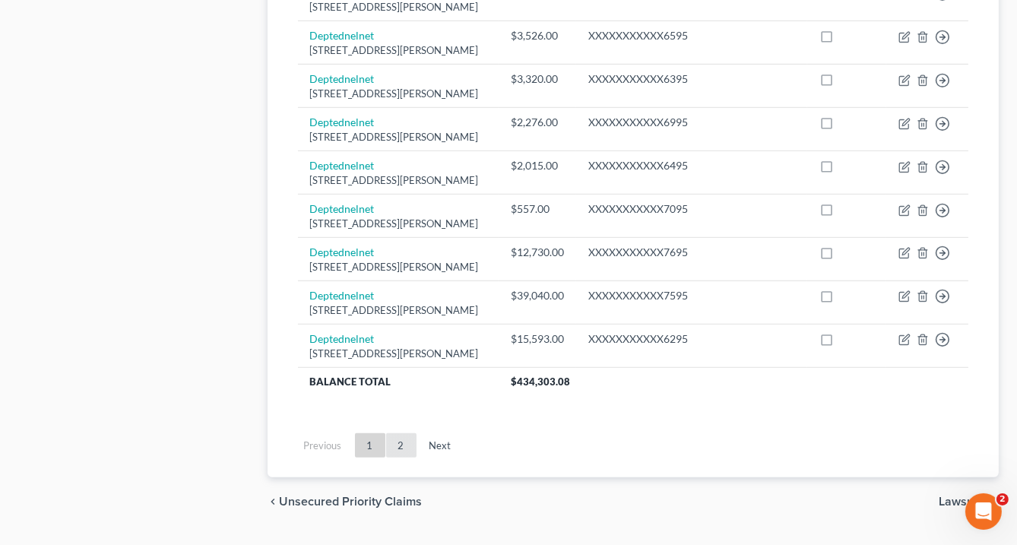
click at [407, 433] on link "2" at bounding box center [401, 445] width 30 height 24
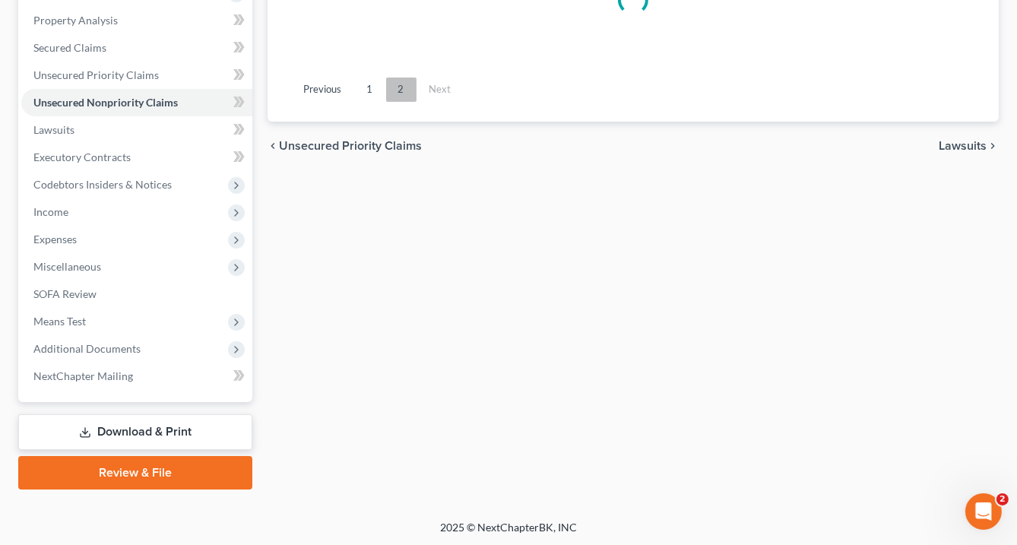
scroll to position [585, 0]
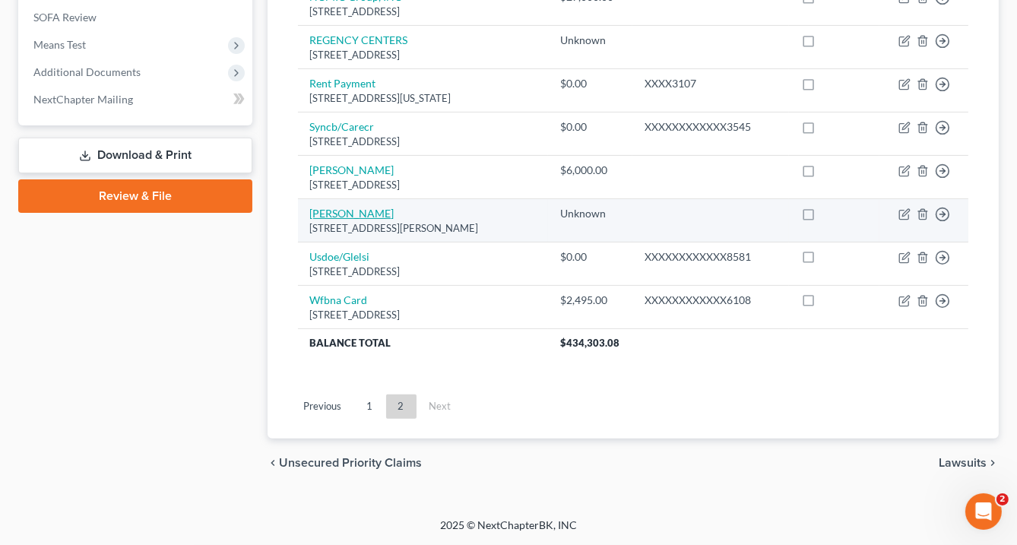
click at [352, 213] on link "Trey Dansey" at bounding box center [352, 213] width 84 height 13
select select "0"
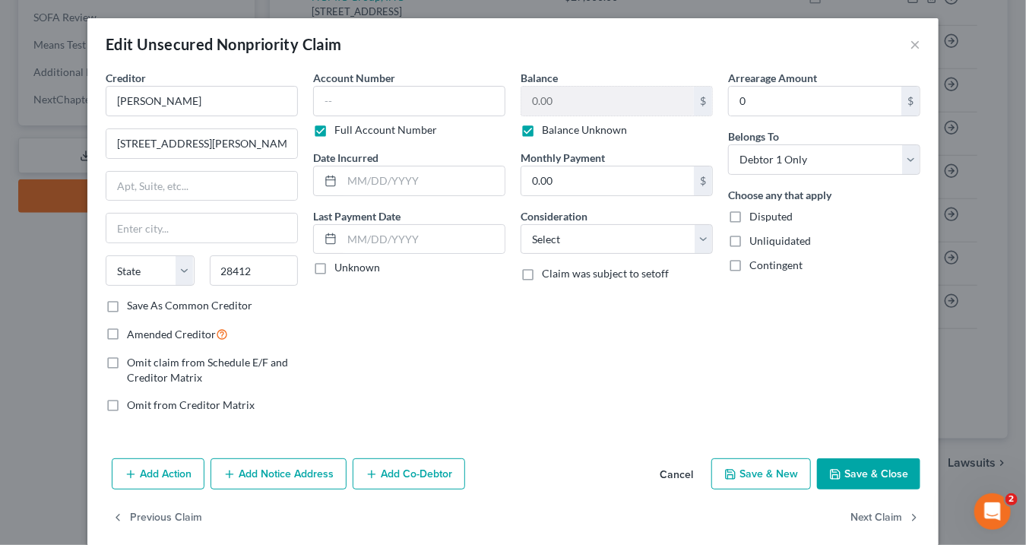
click at [899, 470] on button "Save & Close" at bounding box center [868, 474] width 103 height 32
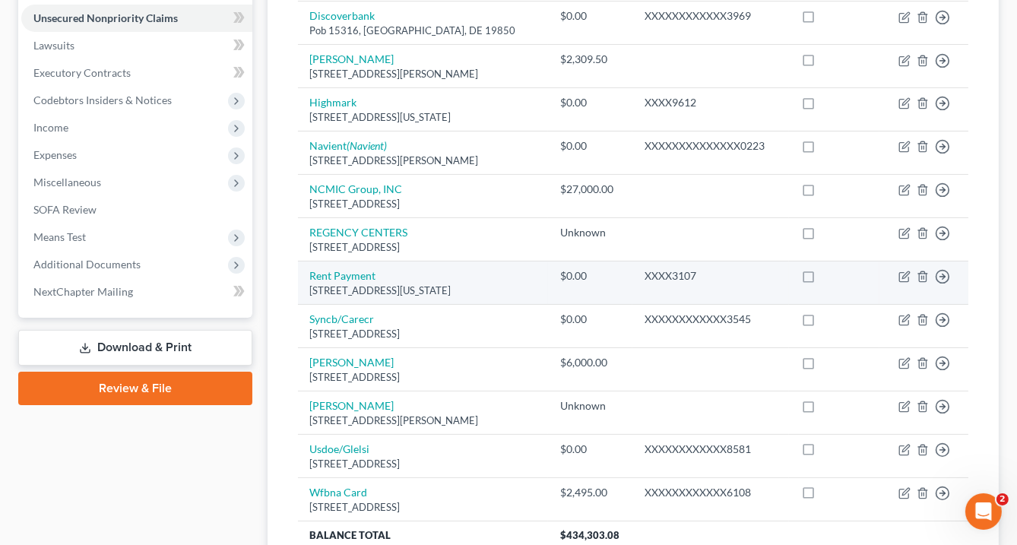
scroll to position [464, 0]
